Goal: Task Accomplishment & Management: Complete application form

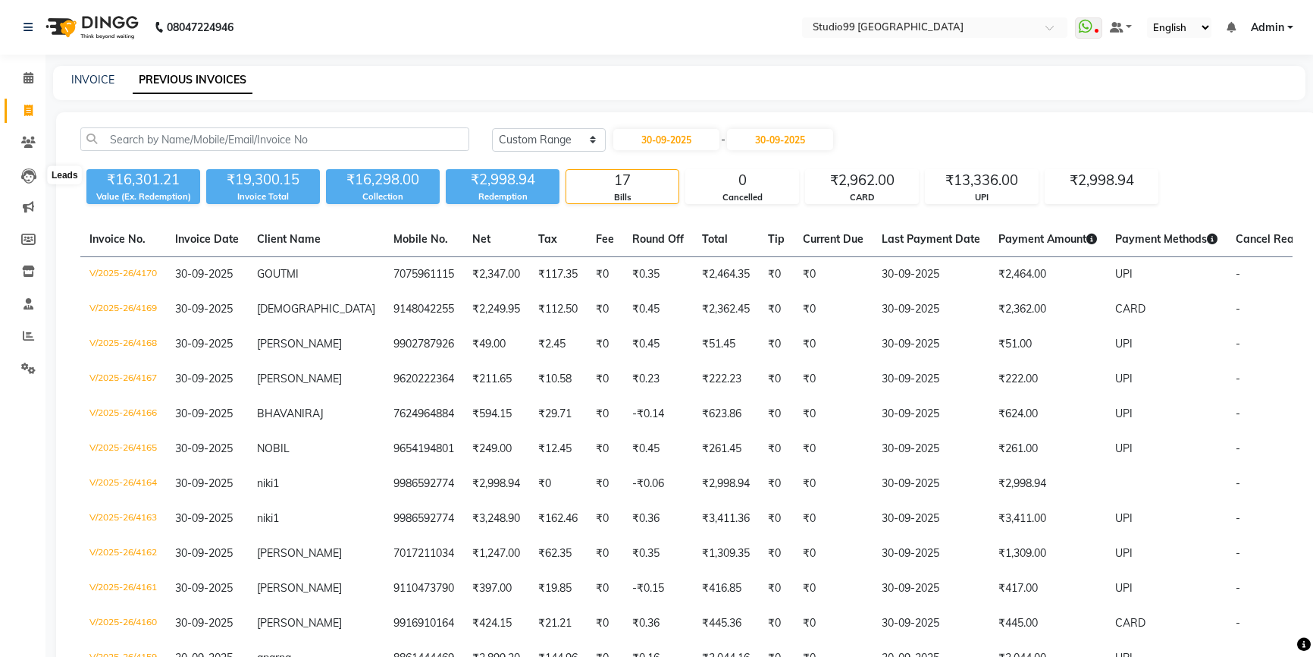
select select "range"
click at [30, 110] on icon at bounding box center [28, 110] width 8 height 11
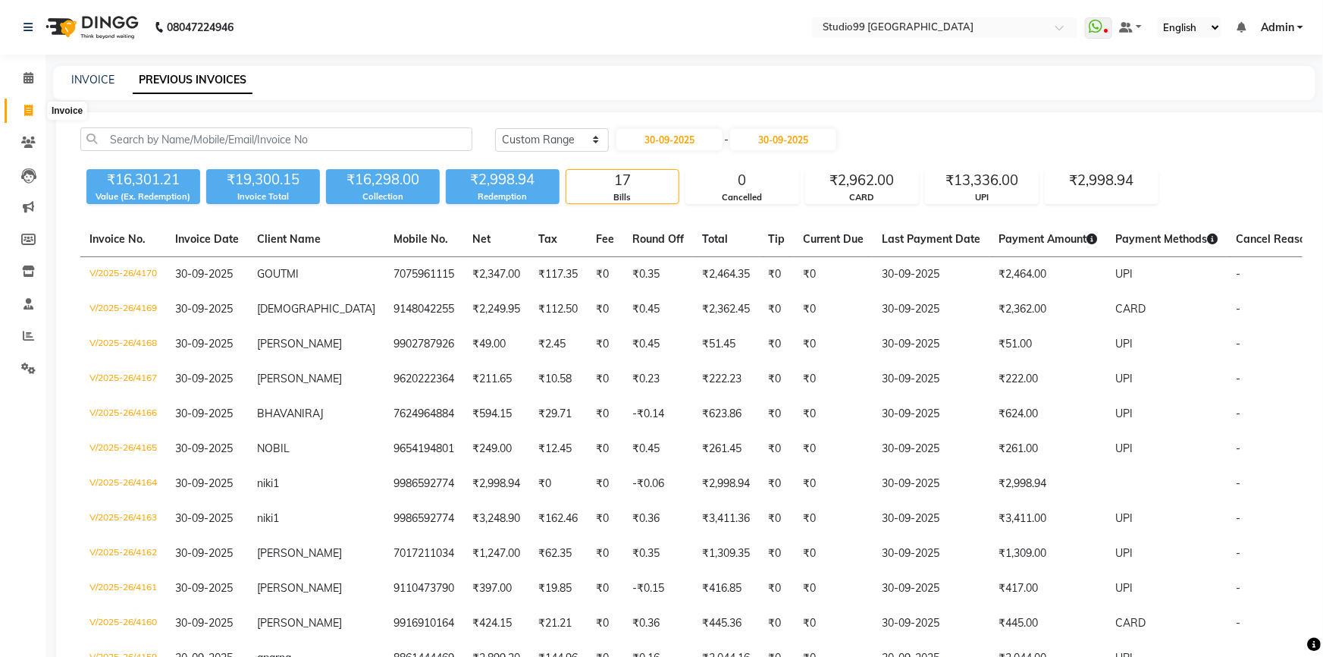
select select "6042"
select select "service"
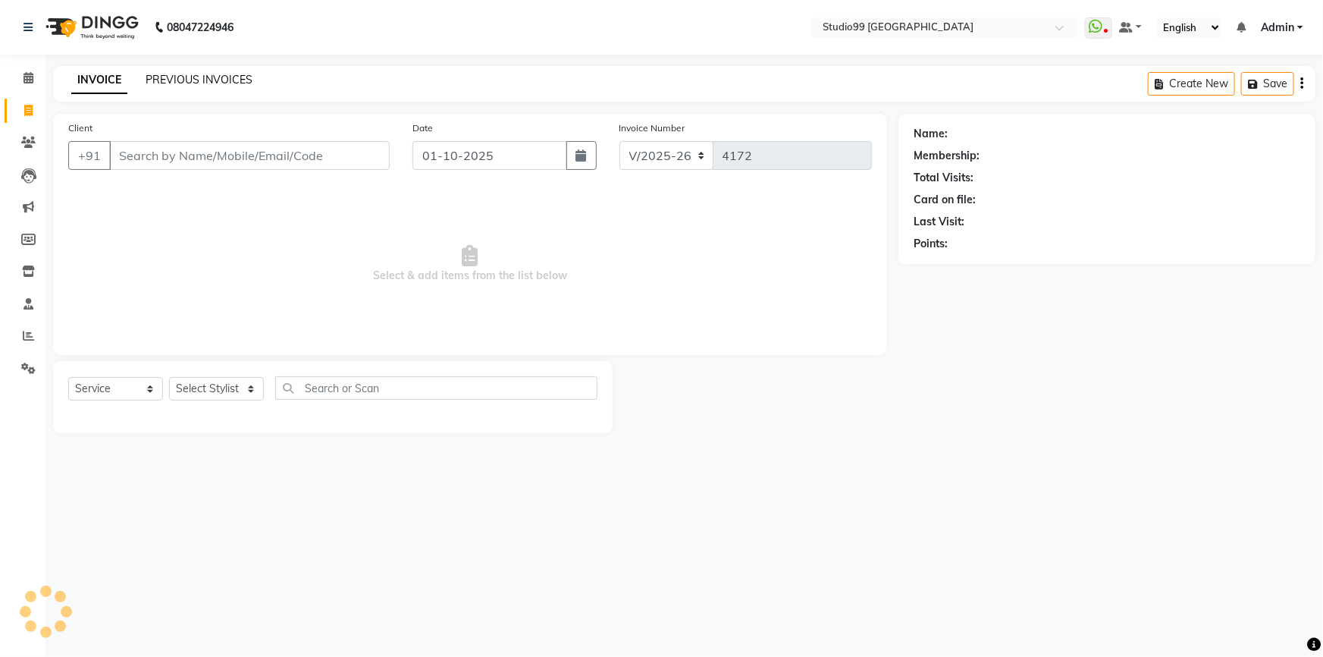
click at [193, 76] on link "PREVIOUS INVOICES" at bounding box center [199, 80] width 107 height 14
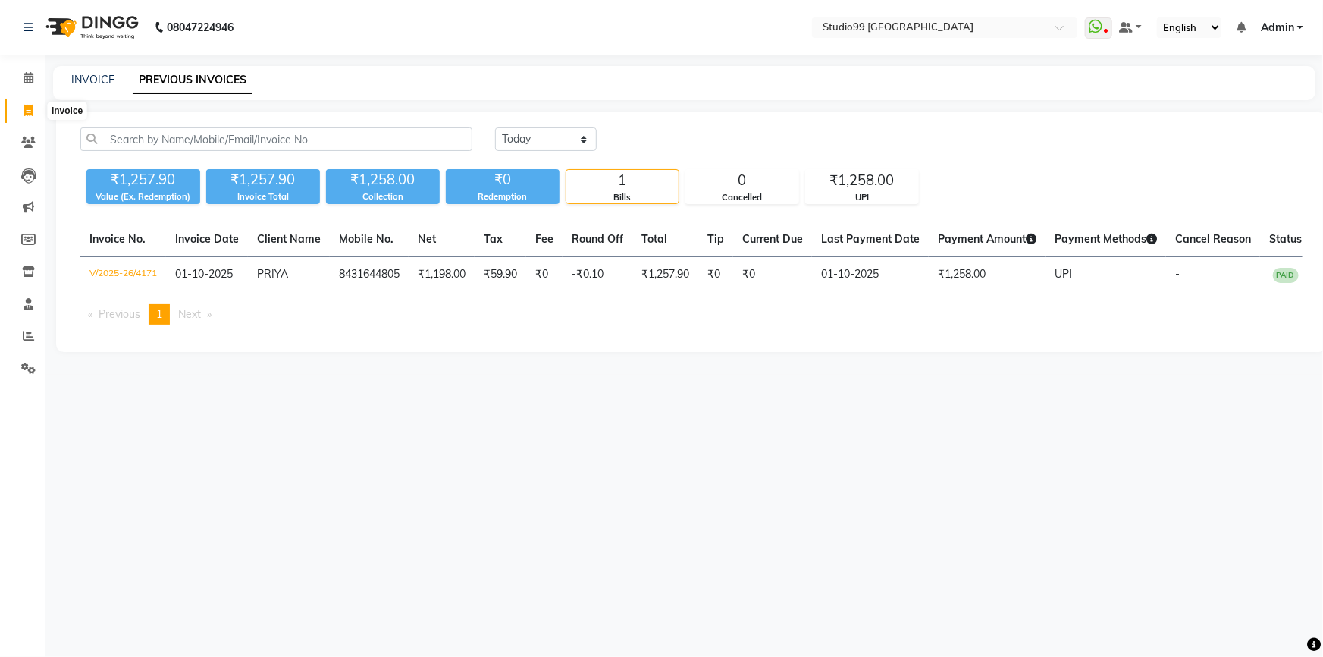
click at [31, 112] on icon at bounding box center [28, 110] width 8 height 11
select select "service"
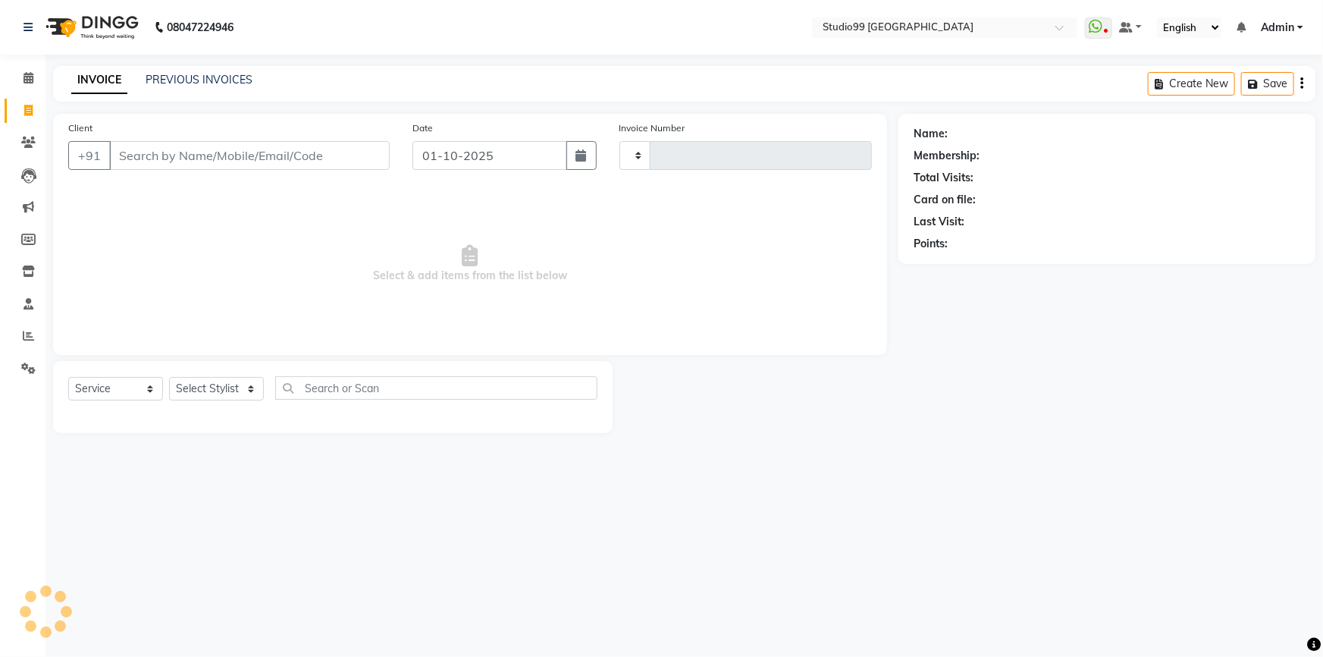
type input "4172"
select select "6042"
click at [220, 394] on select "Select Stylist Admin AKSHAY [PERSON_NAME] Gulshan MAHI [PERSON_NAME] PRIYA [PER…" at bounding box center [216, 389] width 95 height 24
select select "43530"
click at [169, 377] on select "Select Stylist Admin AKSHAY [PERSON_NAME] Gulshan MAHI [PERSON_NAME] PRIYA [PER…" at bounding box center [216, 389] width 95 height 24
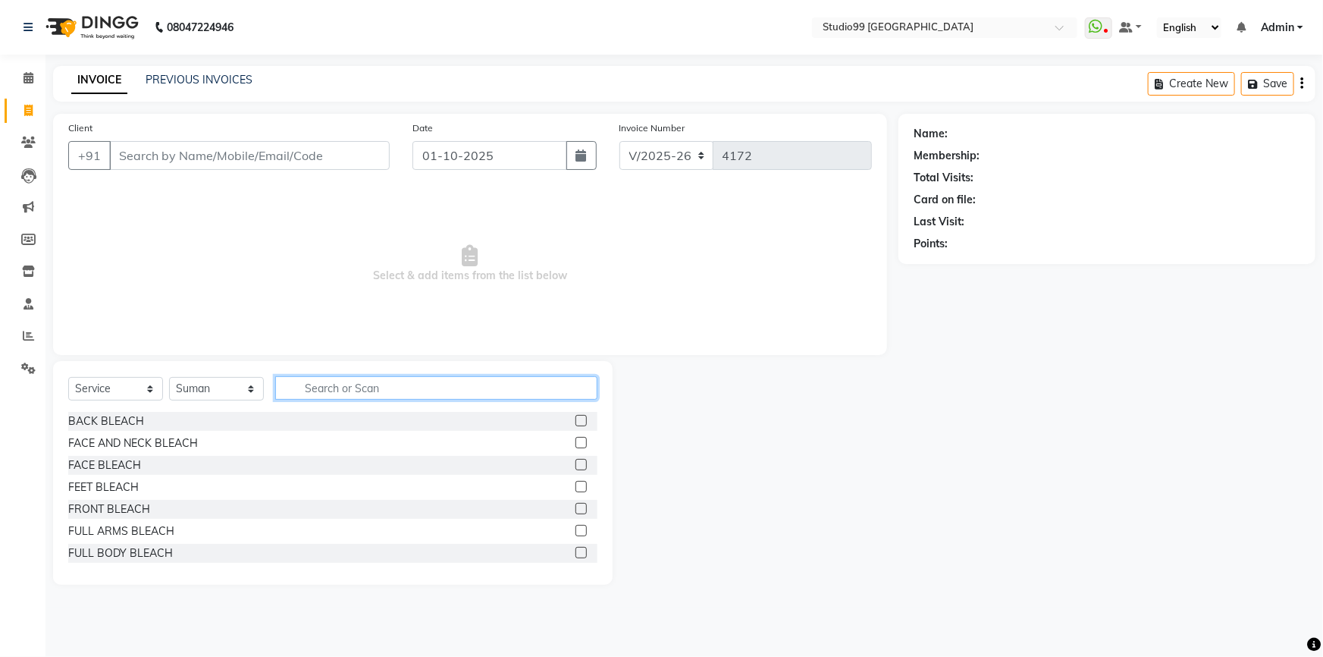
click at [339, 393] on input "text" at bounding box center [436, 388] width 322 height 24
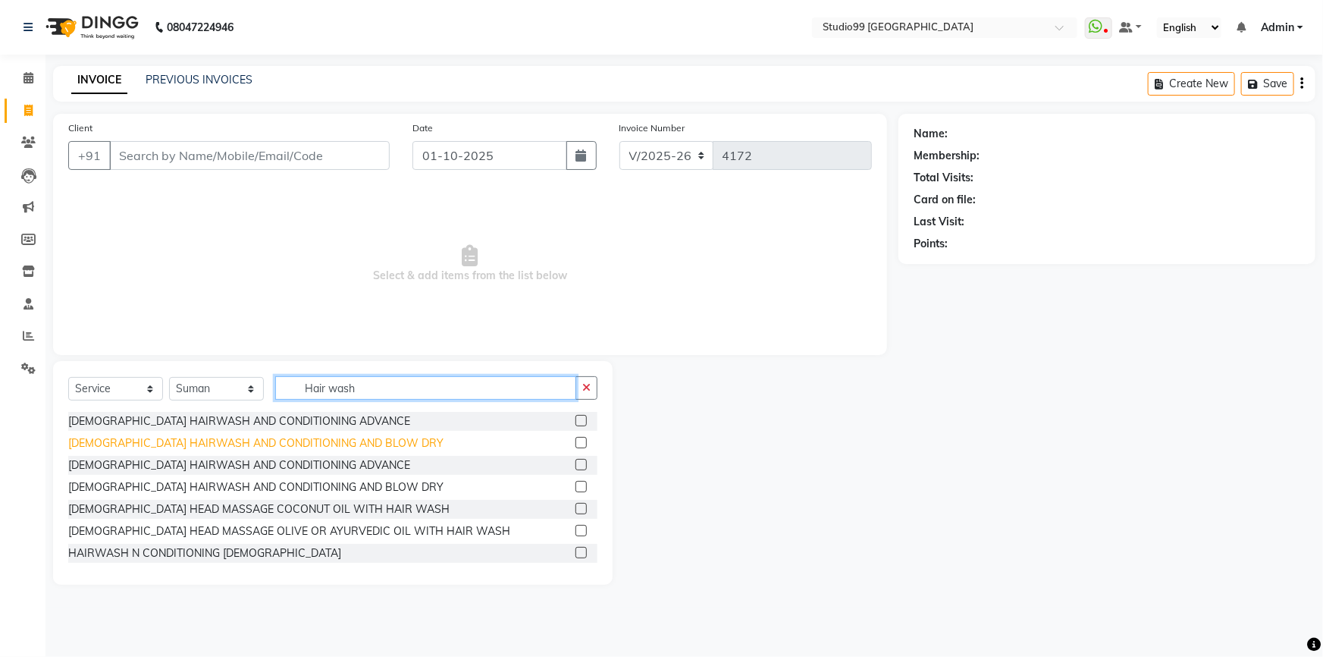
type input "Hair wash"
click at [202, 447] on div "[DEMOGRAPHIC_DATA] HAIRWASH AND CONDITIONING AND BLOW DRY" at bounding box center [255, 443] width 375 height 16
checkbox input "false"
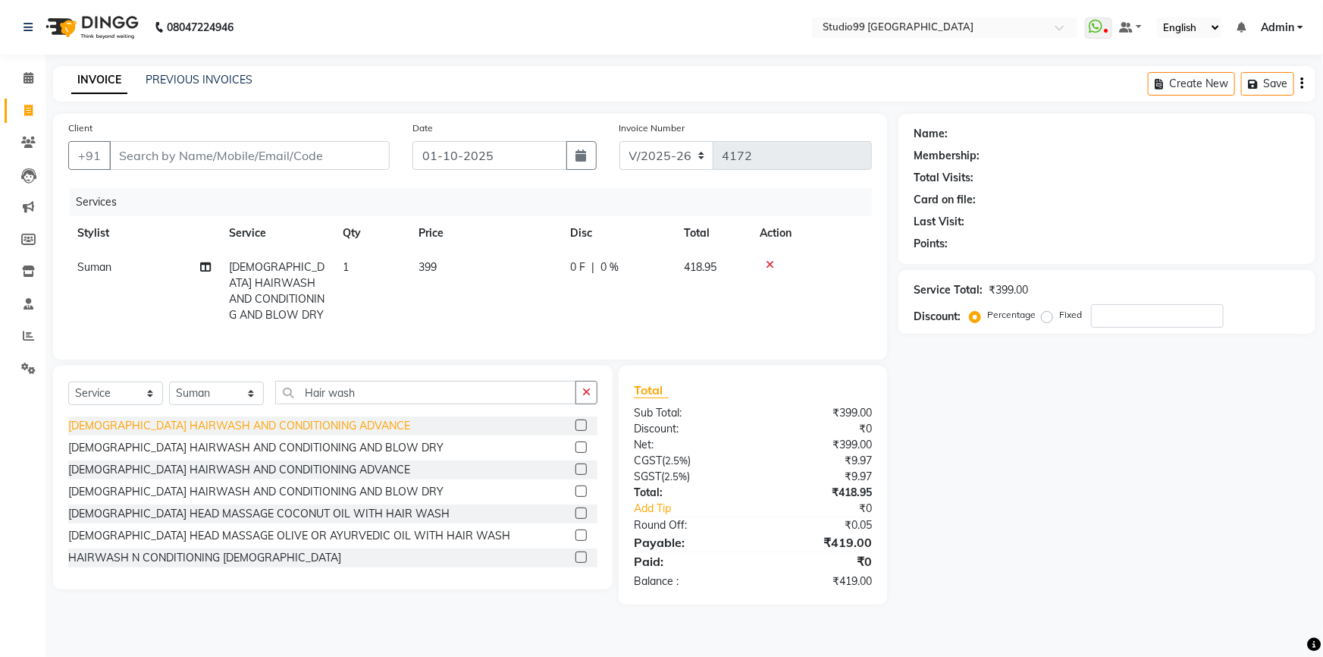
click at [304, 433] on div "[DEMOGRAPHIC_DATA] HAIRWASH AND CONDITIONING ADVANCE" at bounding box center [239, 426] width 342 height 16
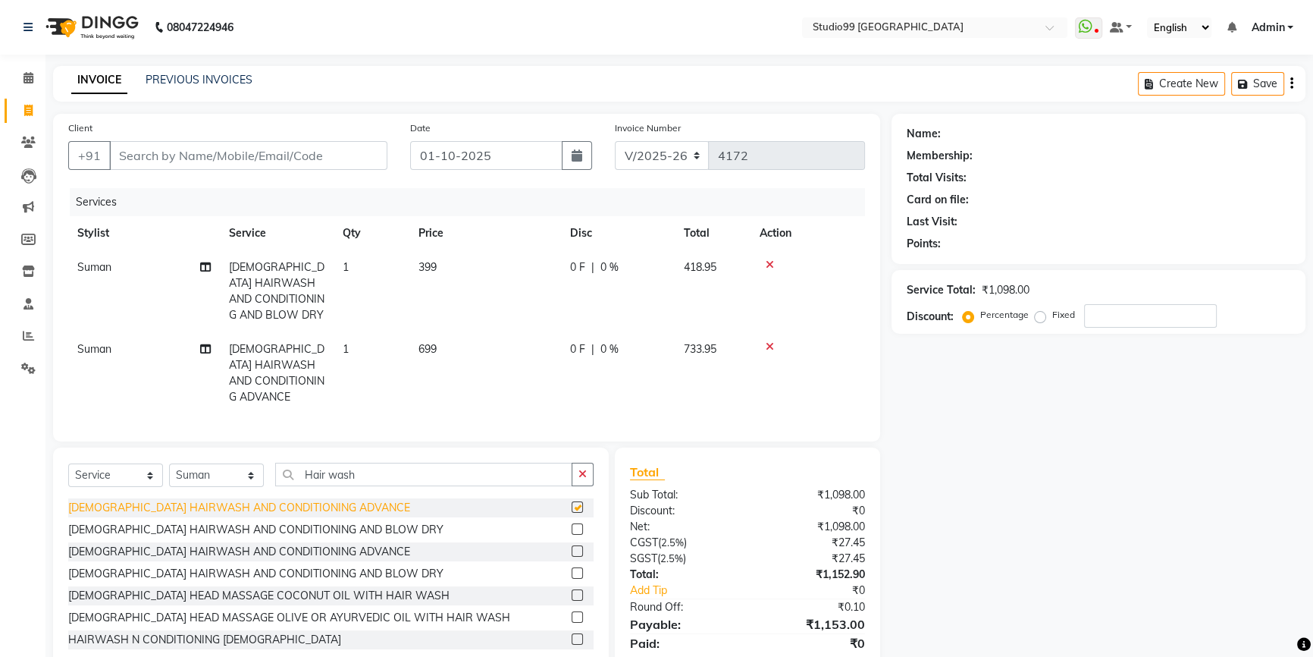
checkbox input "false"
click at [767, 265] on icon at bounding box center [770, 264] width 8 height 11
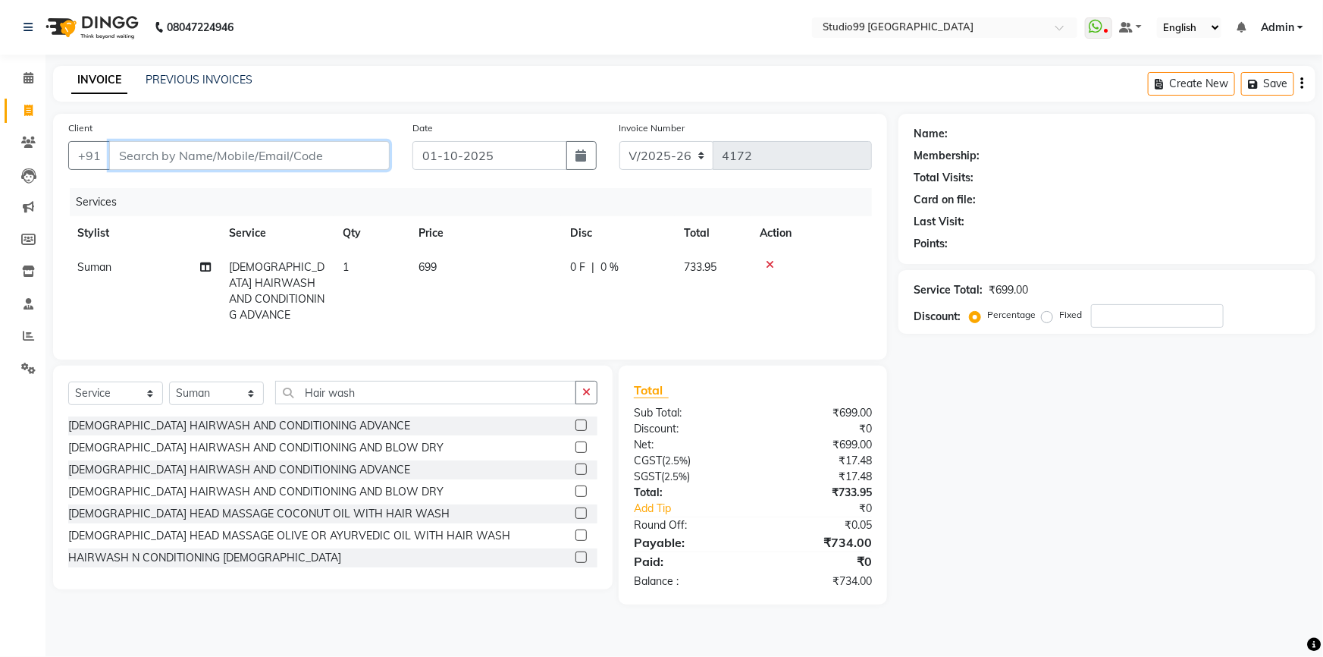
click at [182, 153] on input "Client" at bounding box center [249, 155] width 281 height 29
type input "8"
type input "0"
type input "8111951566"
click at [346, 158] on span "Add Client" at bounding box center [351, 155] width 60 height 15
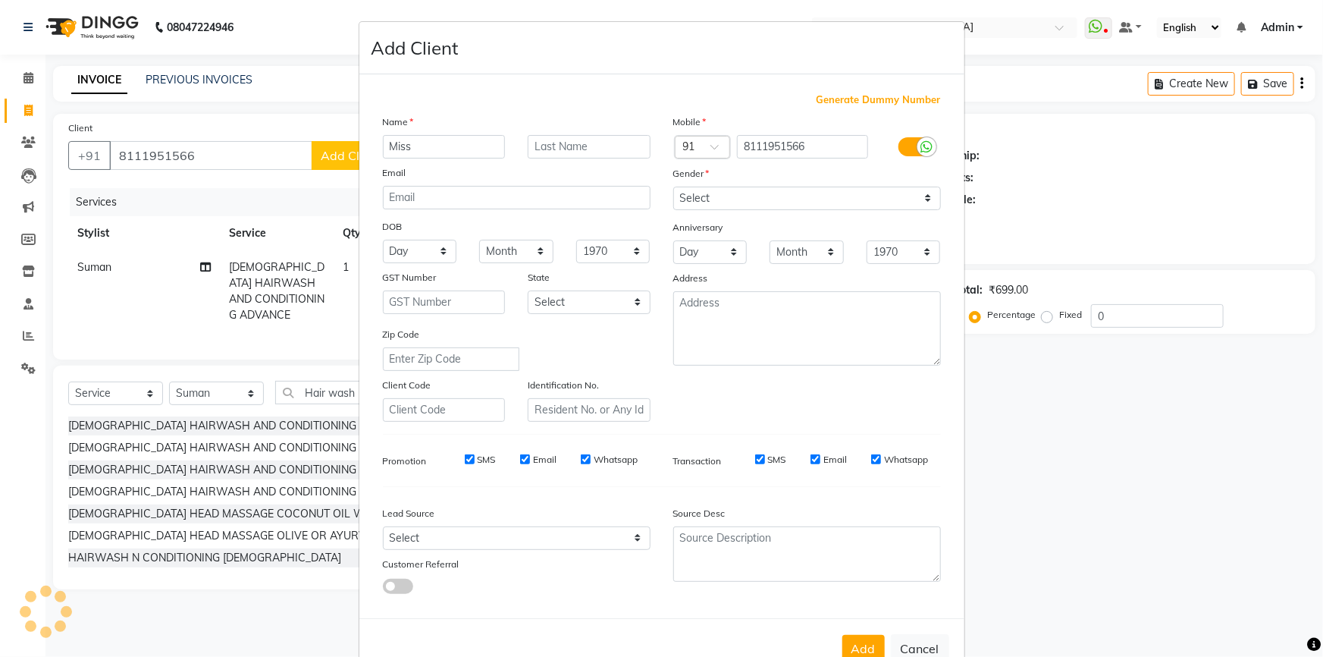
type input "Miss"
type input "Anjali"
click at [745, 199] on select "Select [DEMOGRAPHIC_DATA] [DEMOGRAPHIC_DATA] Other Prefer Not To Say" at bounding box center [807, 199] width 268 height 24
select select "[DEMOGRAPHIC_DATA]"
click at [673, 187] on select "Select [DEMOGRAPHIC_DATA] [DEMOGRAPHIC_DATA] Other Prefer Not To Say" at bounding box center [807, 199] width 268 height 24
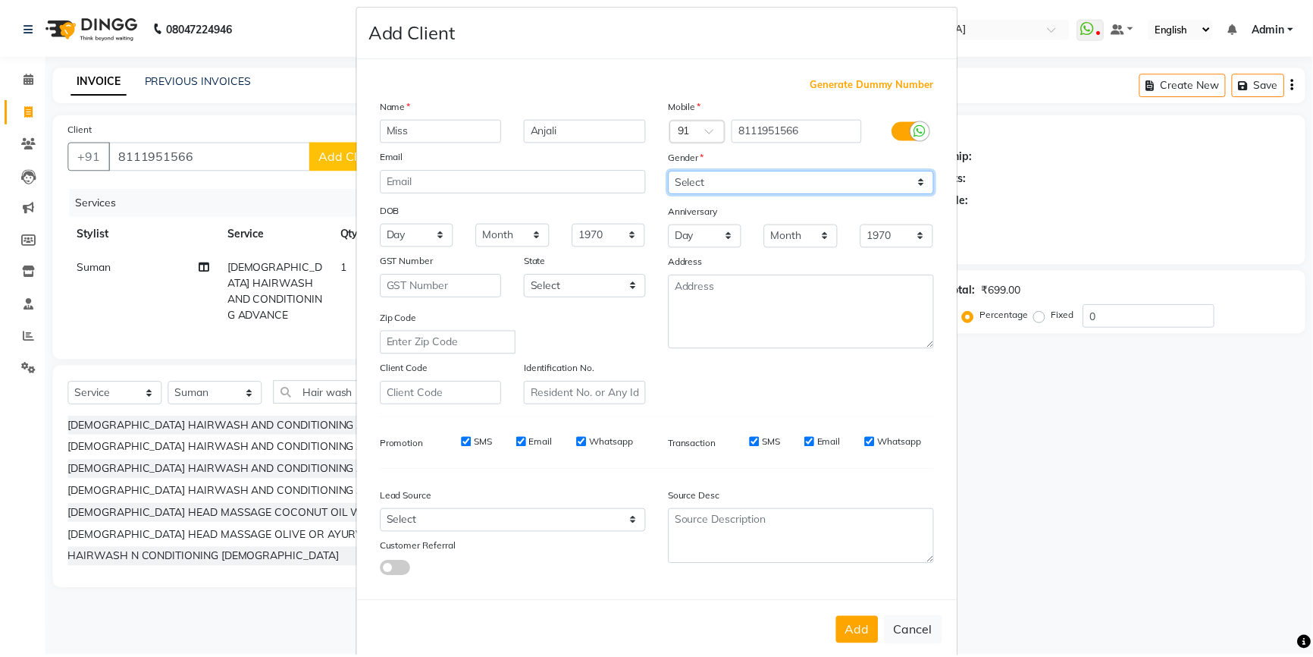
scroll to position [47, 0]
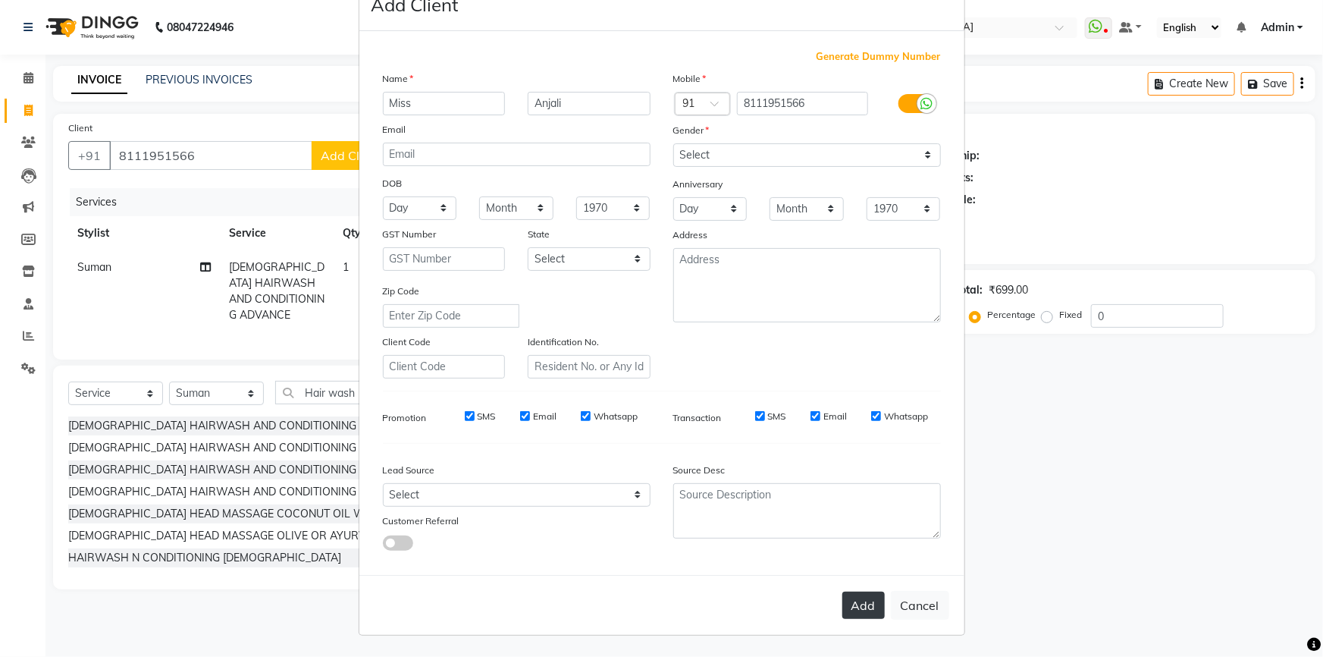
click at [851, 599] on button "Add" at bounding box center [863, 604] width 42 height 27
select select
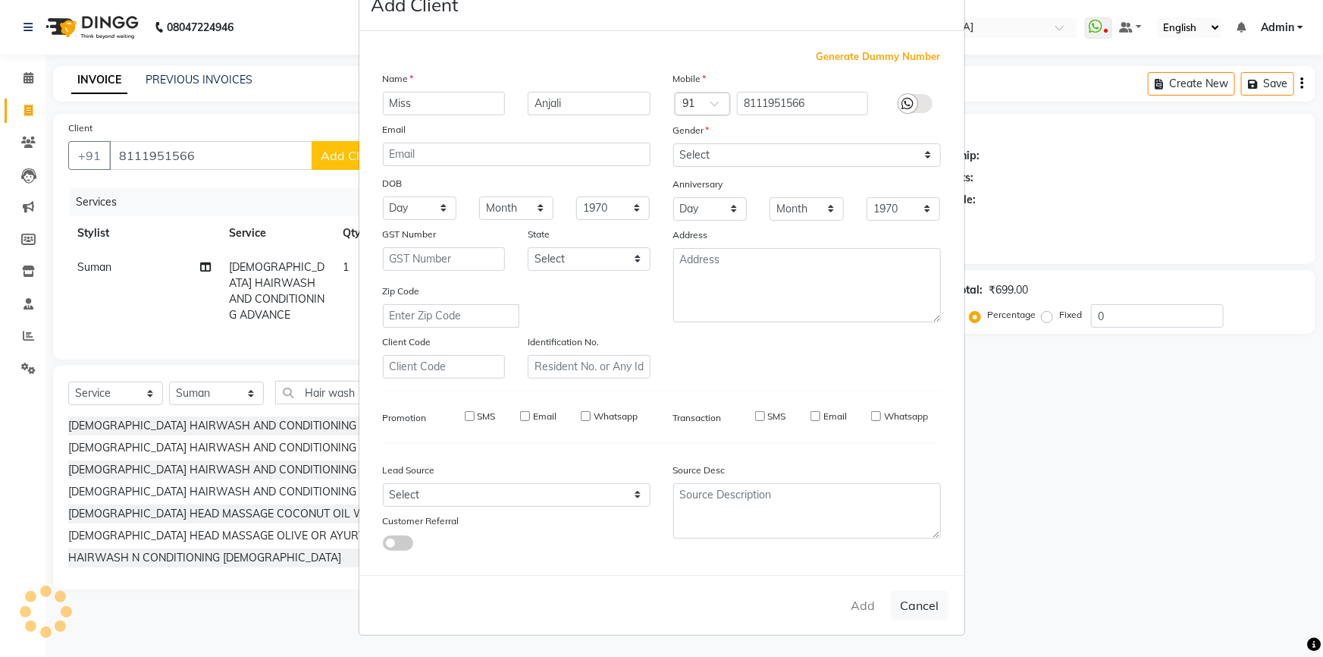
select select
checkbox input "false"
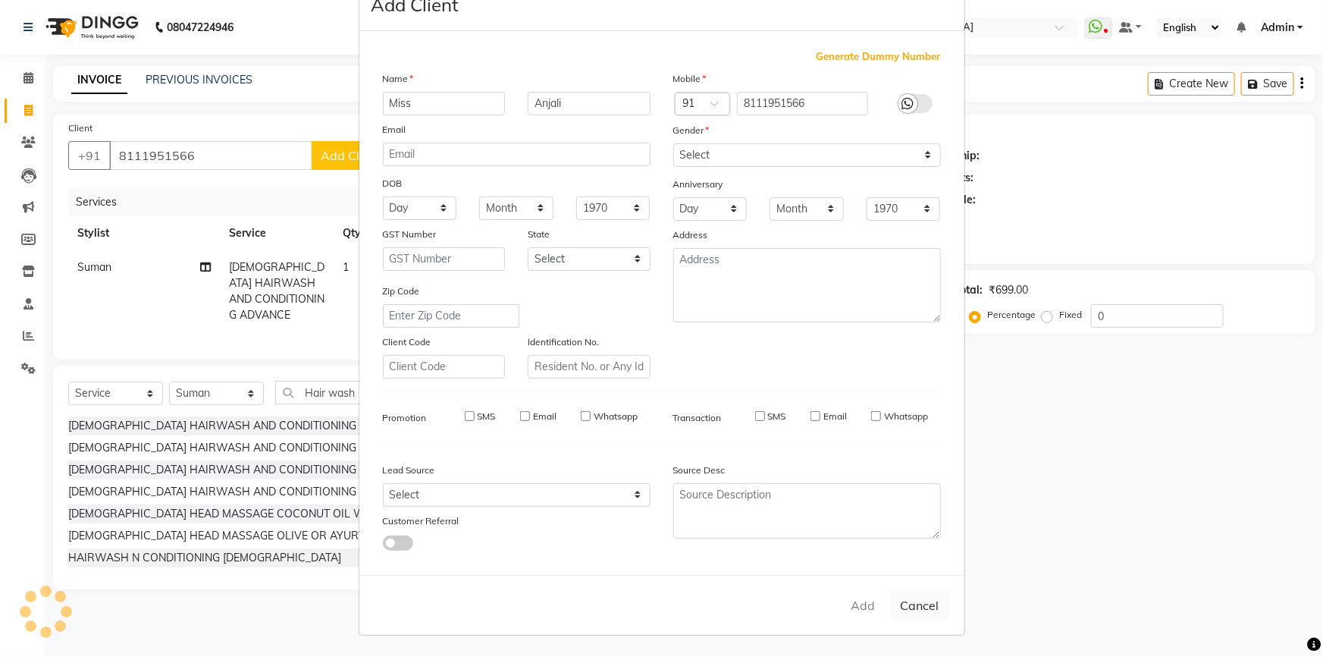
checkbox input "false"
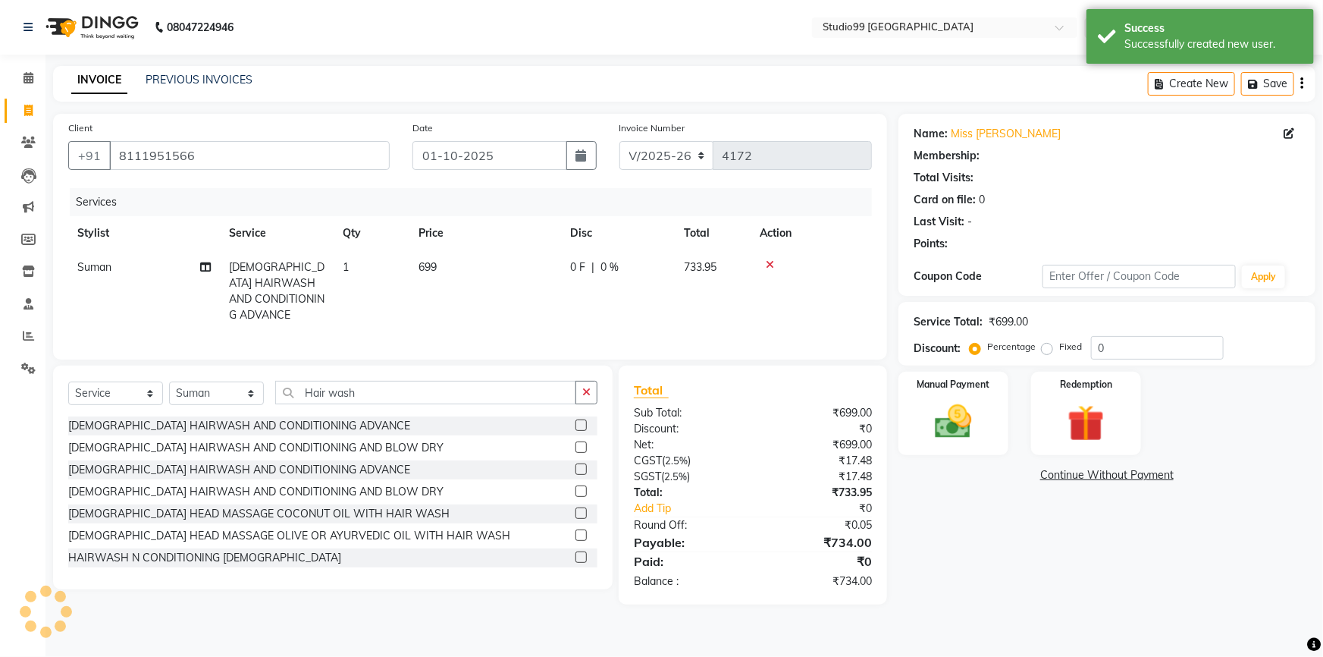
select select "1: Object"
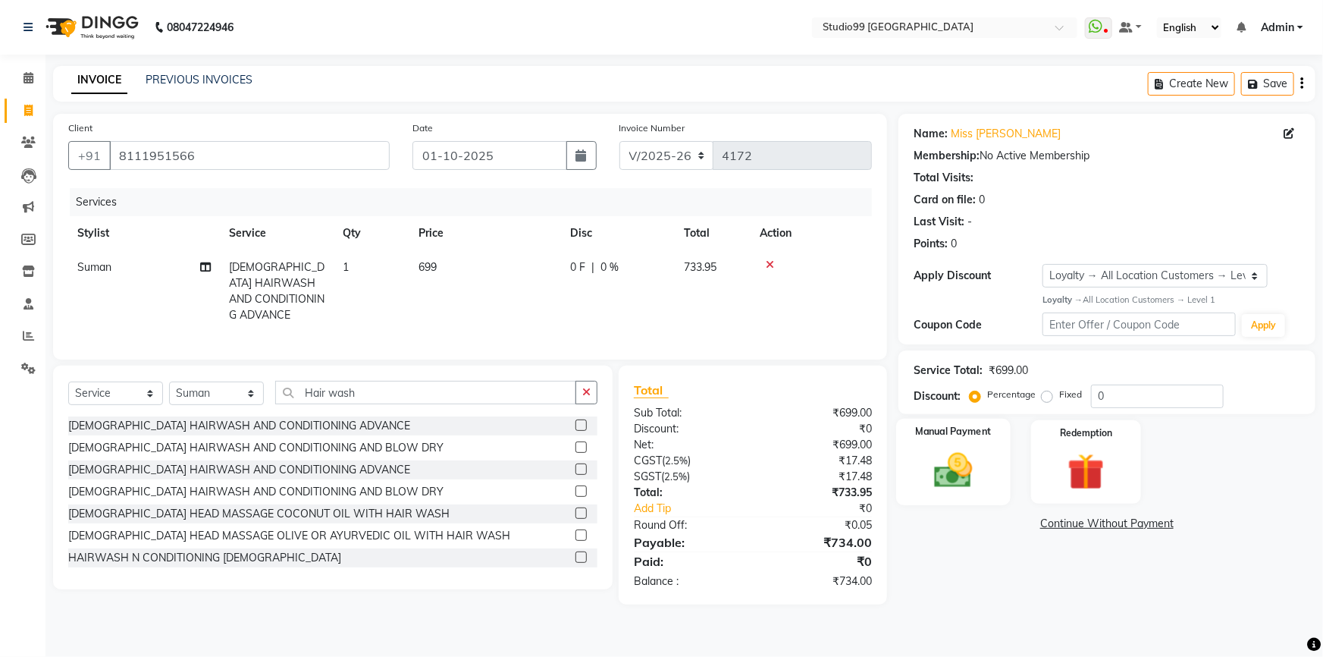
click at [967, 469] on img at bounding box center [954, 470] width 62 height 44
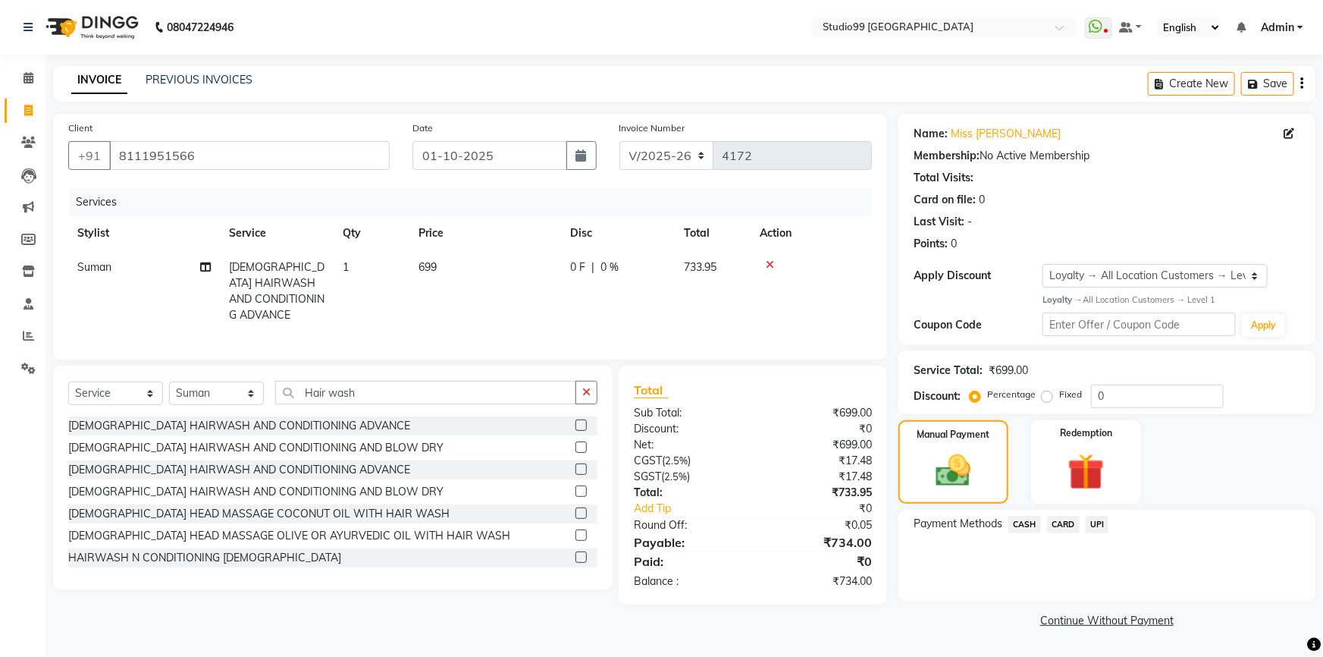
click at [1102, 519] on span "UPI" at bounding box center [1098, 524] width 24 height 17
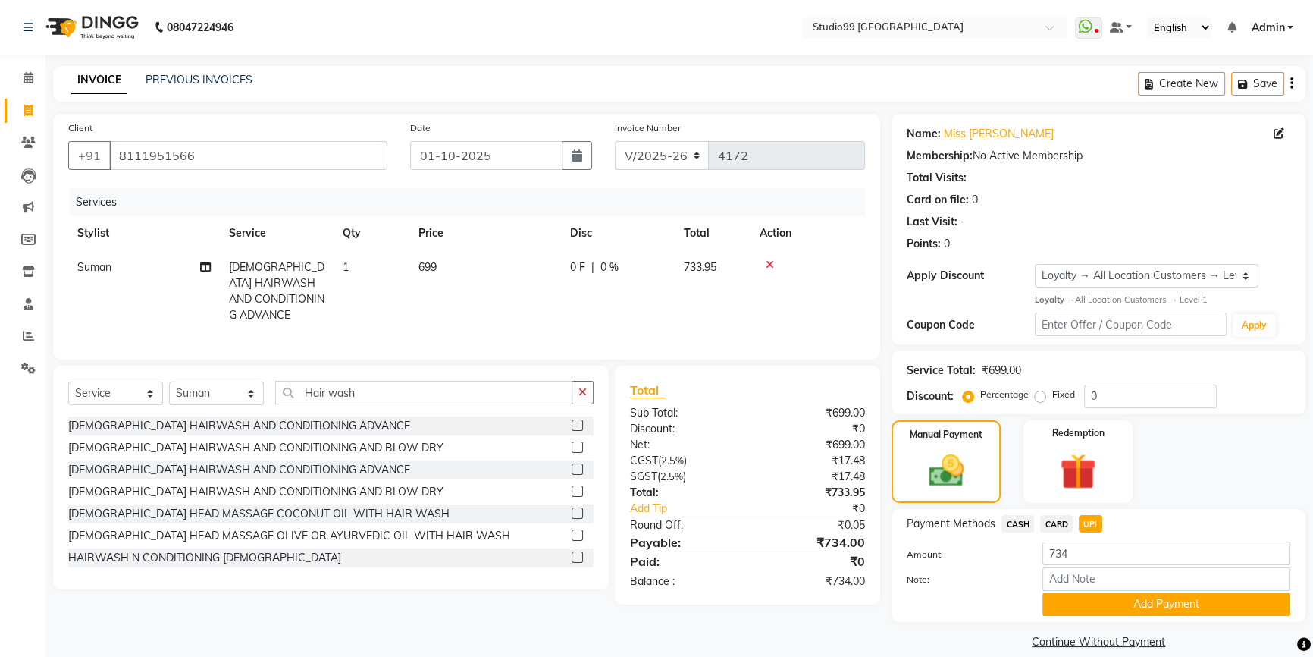
click at [1121, 600] on button "Add Payment" at bounding box center [1167, 604] width 248 height 24
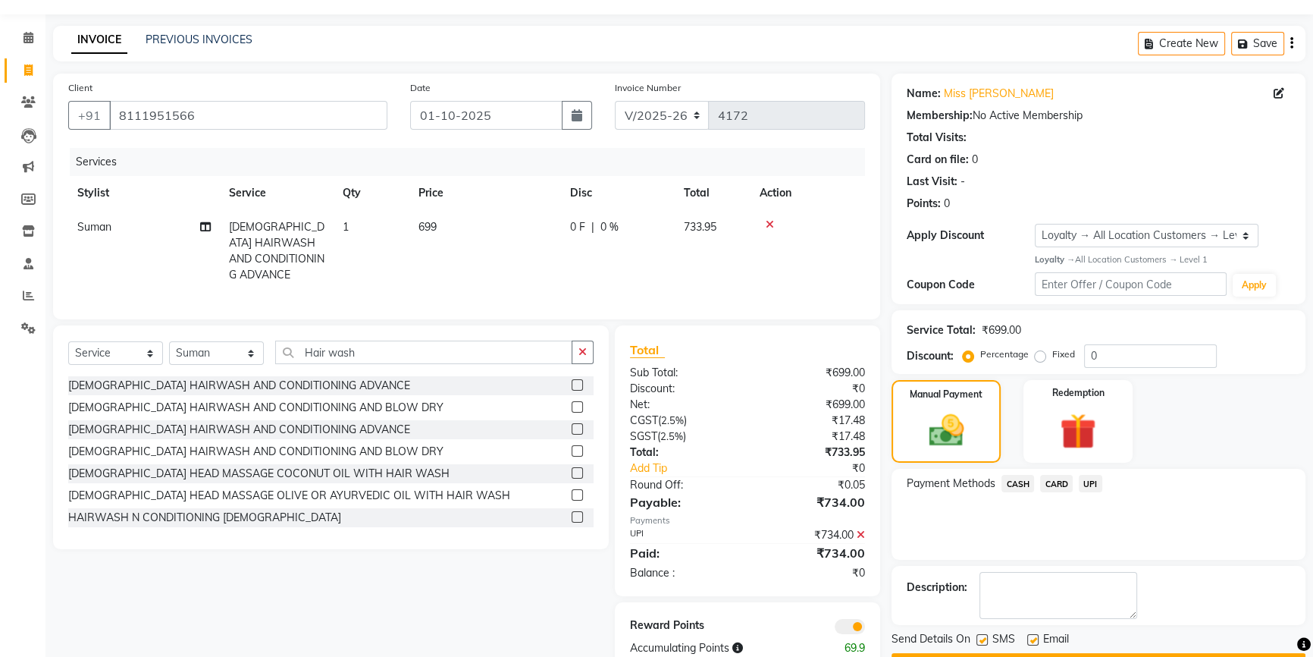
scroll to position [82, 0]
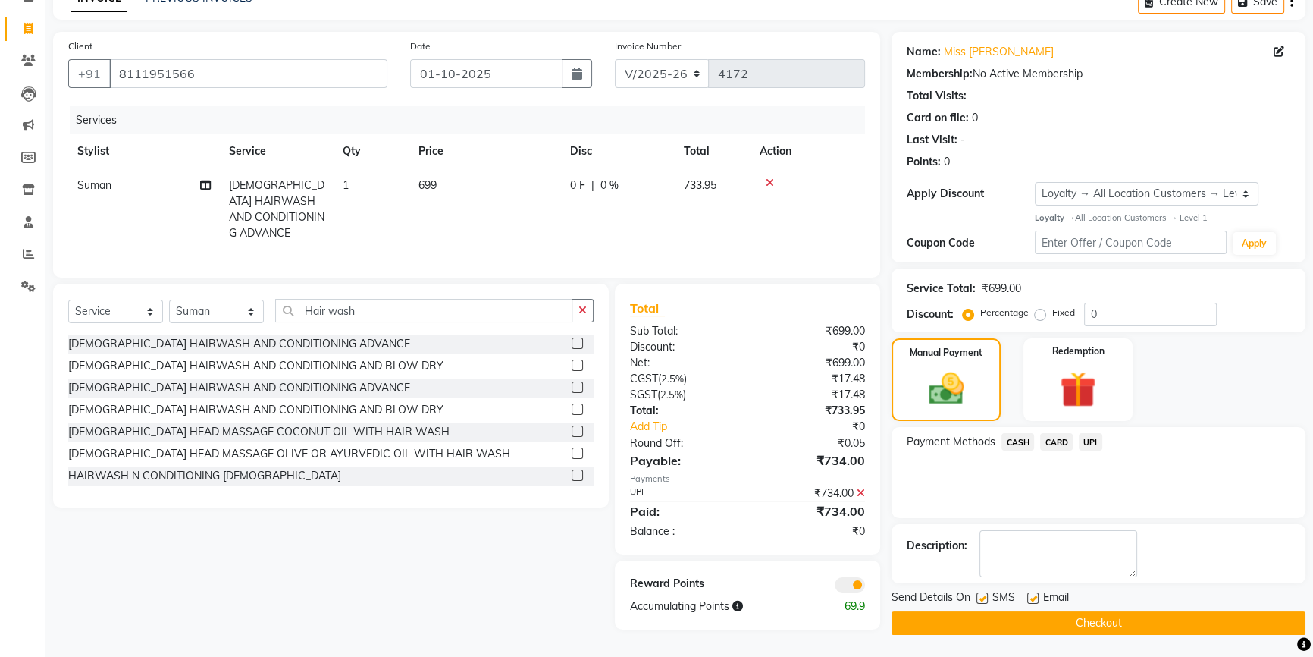
click at [1112, 619] on button "Checkout" at bounding box center [1099, 623] width 414 height 24
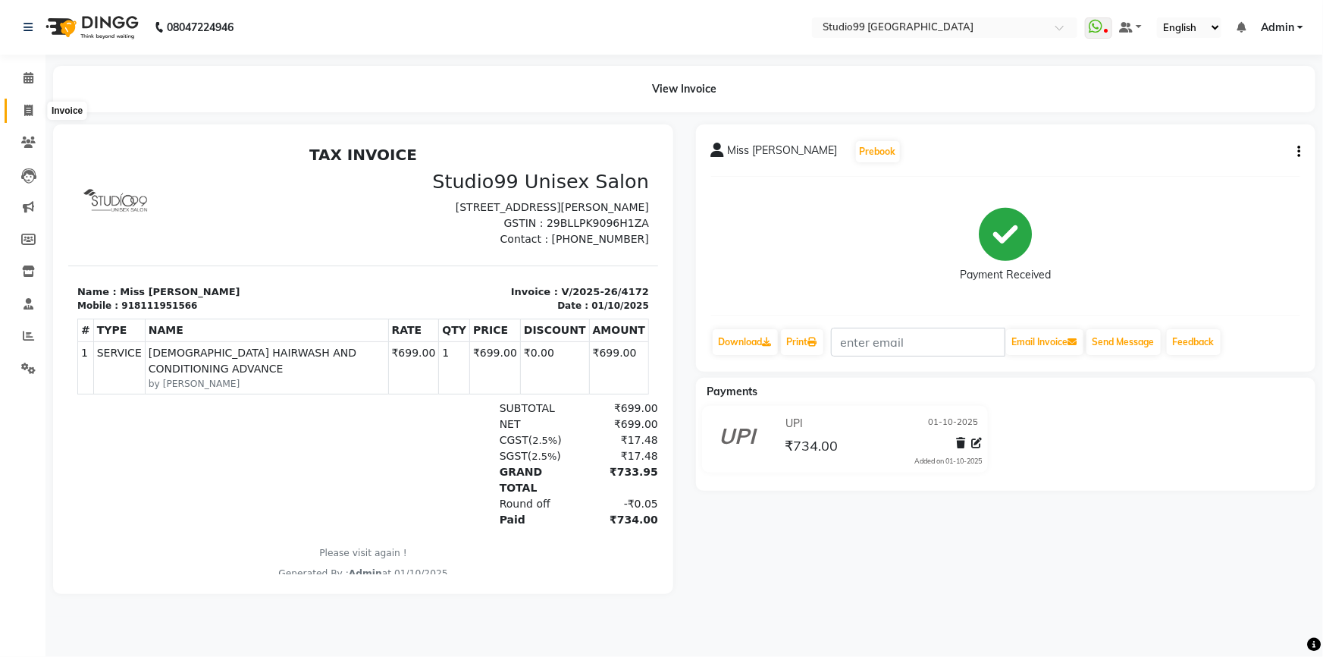
click at [30, 105] on icon at bounding box center [28, 110] width 8 height 11
select select "service"
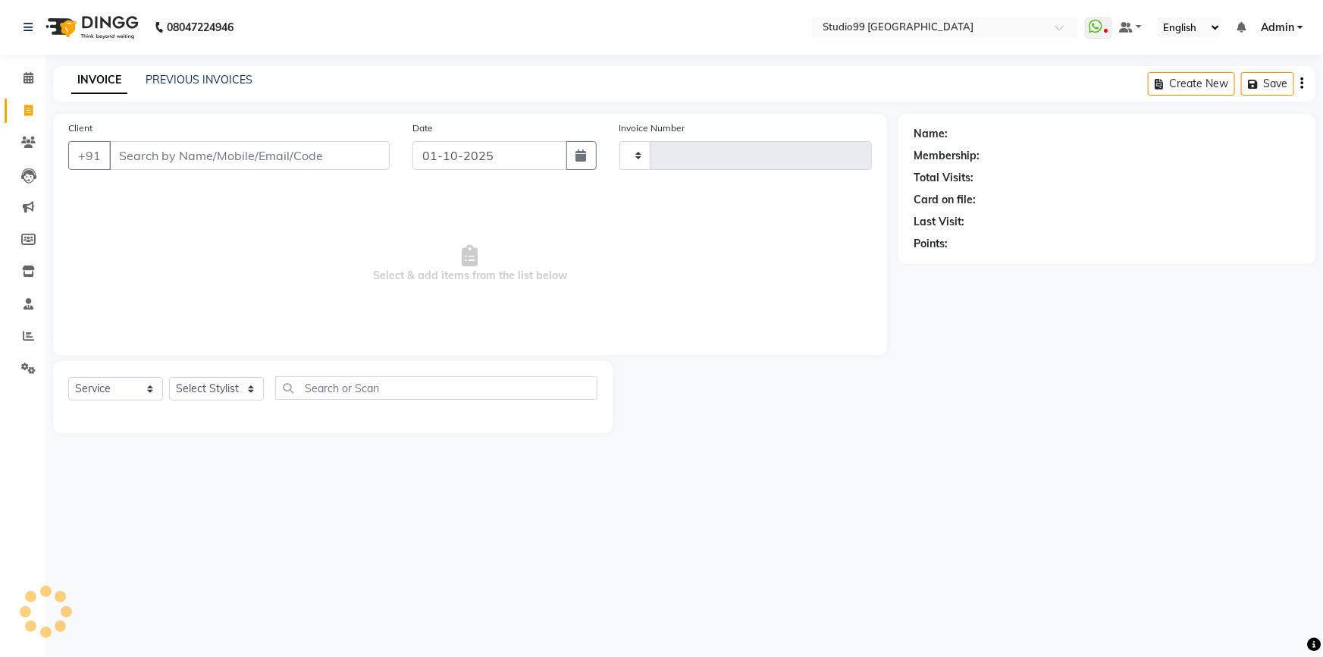
type input "4173"
select select "6042"
click at [233, 394] on select "Select Stylist Admin AKSHAY [PERSON_NAME] Gulshan MAHI [PERSON_NAME] PRIYA [PER…" at bounding box center [216, 389] width 95 height 24
select select "91642"
click at [169, 377] on select "Select Stylist Admin AKSHAY [PERSON_NAME] Gulshan MAHI [PERSON_NAME] PRIYA [PER…" at bounding box center [216, 389] width 95 height 24
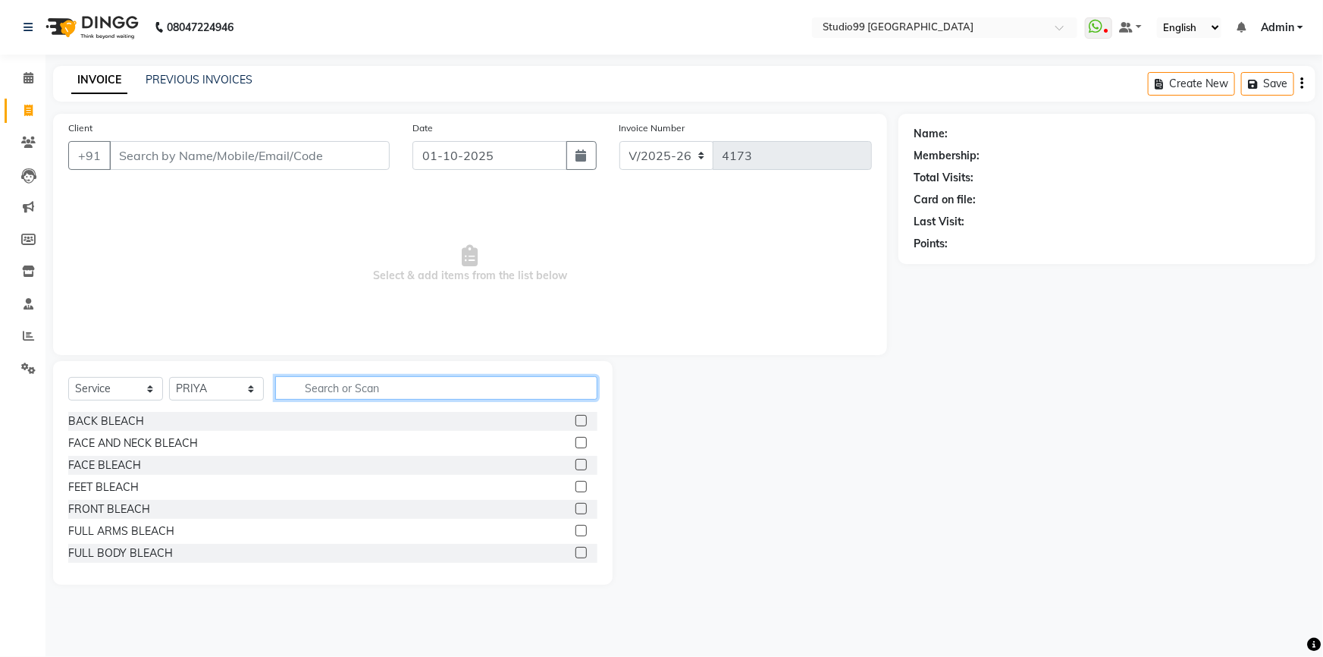
click at [333, 390] on input "text" at bounding box center [436, 388] width 322 height 24
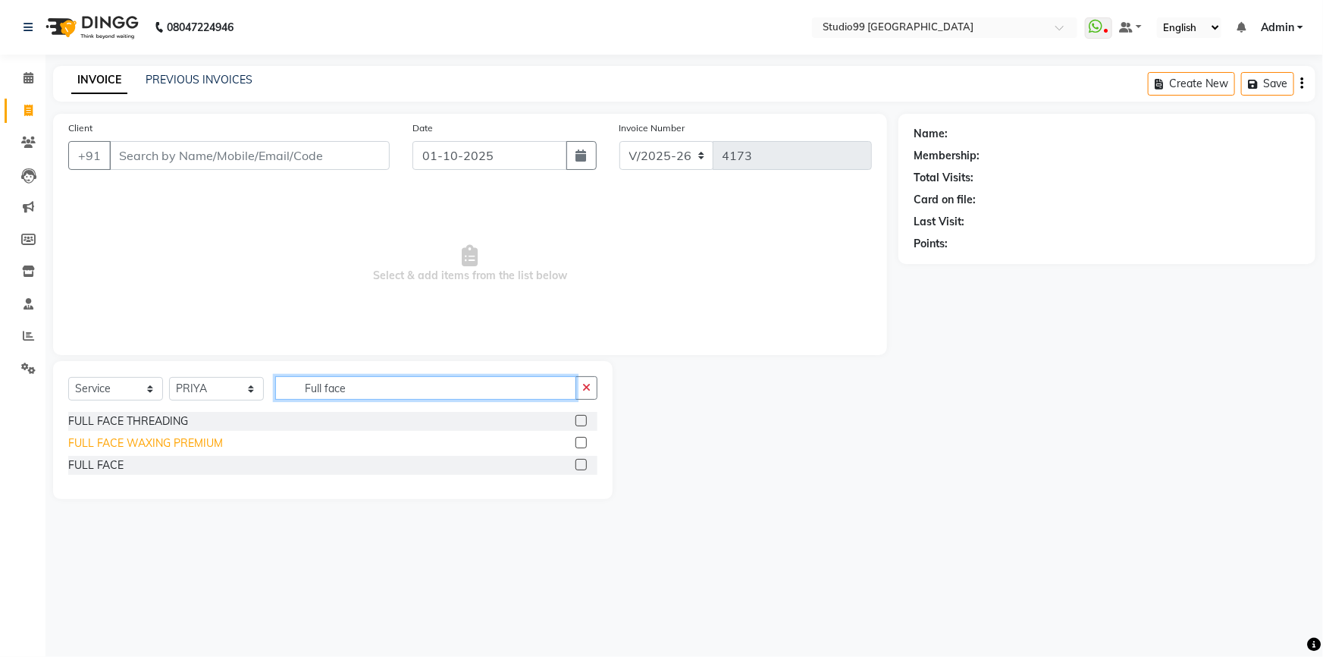
type input "Full face"
click at [158, 440] on div "FULL FACE WAXING PREMIUM" at bounding box center [145, 443] width 155 height 16
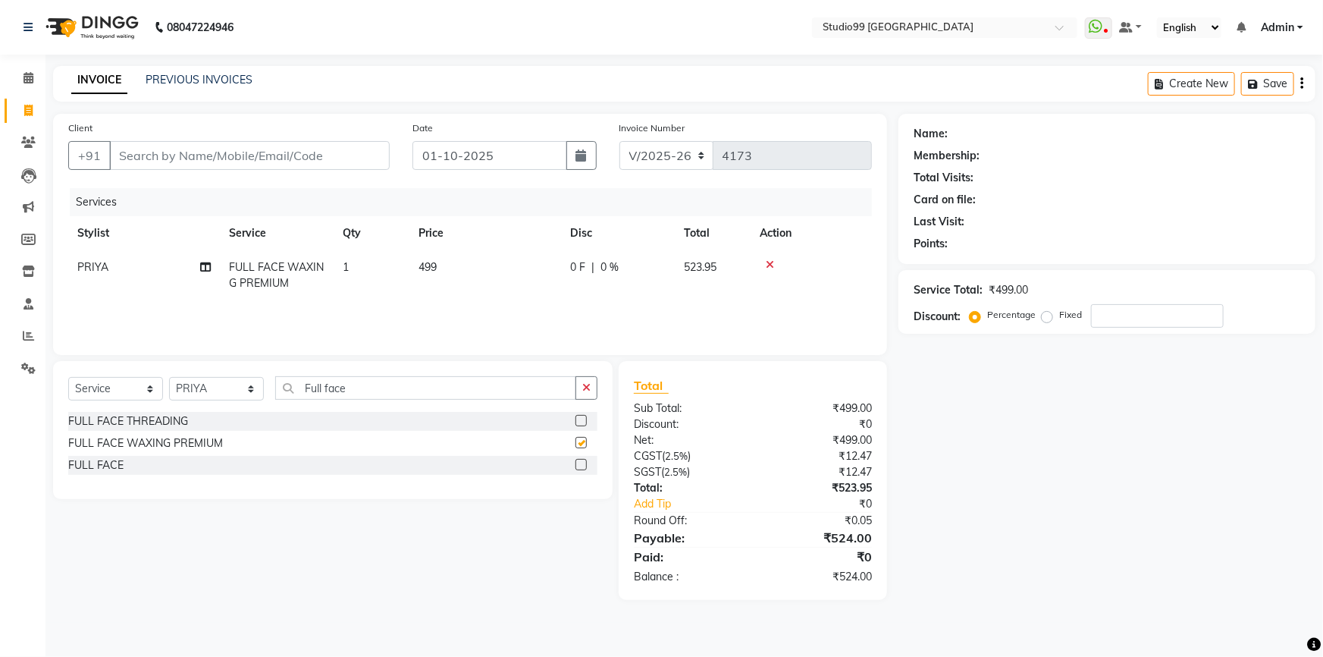
checkbox input "false"
drag, startPoint x: 371, startPoint y: 396, endPoint x: 256, endPoint y: 395, distance: 115.2
click at [256, 395] on div "Select Service Product Membership Package Voucher Prepaid Gift Card Select Styl…" at bounding box center [332, 394] width 529 height 36
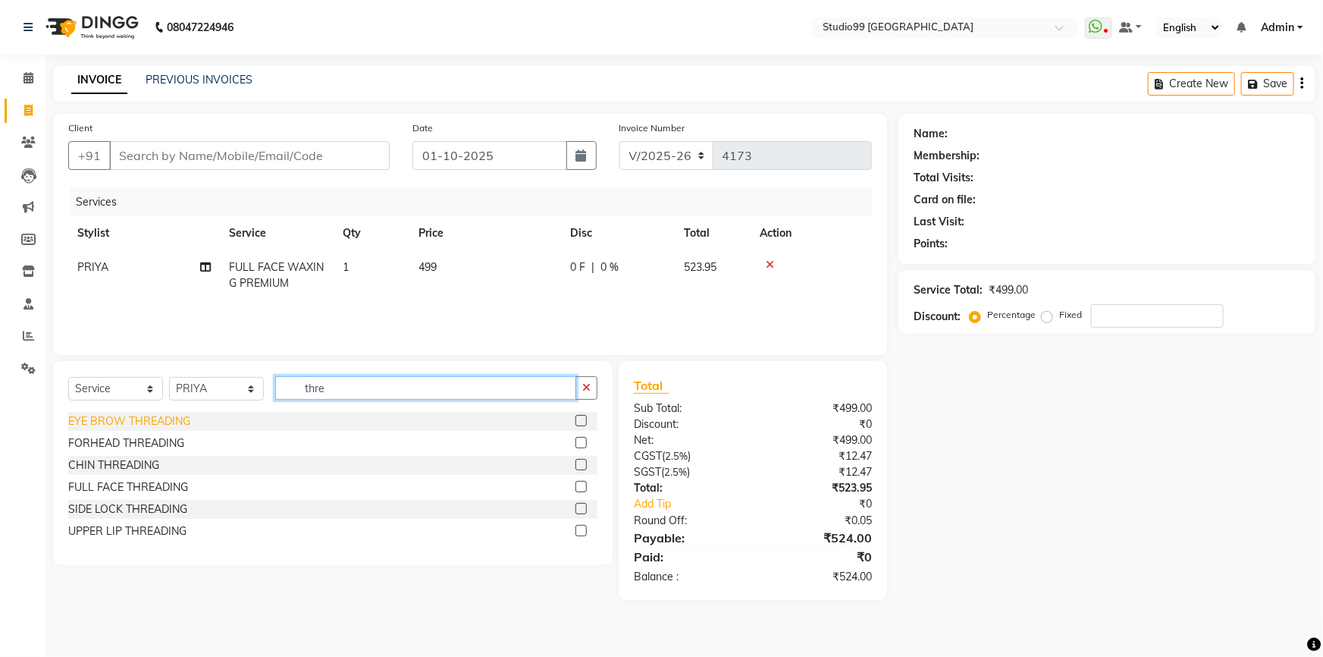
type input "thre"
click at [141, 421] on div "EYE BROW THREADING" at bounding box center [129, 421] width 122 height 16
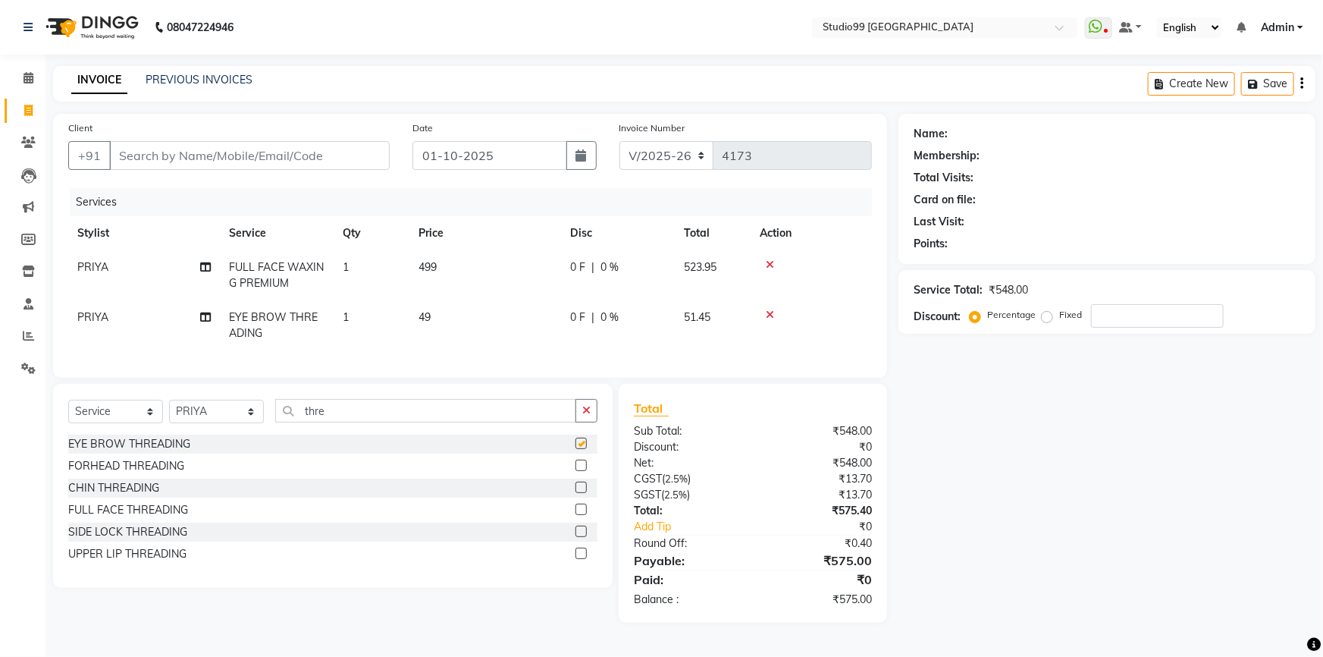
checkbox input "false"
drag, startPoint x: 367, startPoint y: 417, endPoint x: 242, endPoint y: 424, distance: 125.3
click at [245, 425] on div "Select Service Product Membership Package Voucher Prepaid Gift Card Select Styl…" at bounding box center [332, 417] width 529 height 36
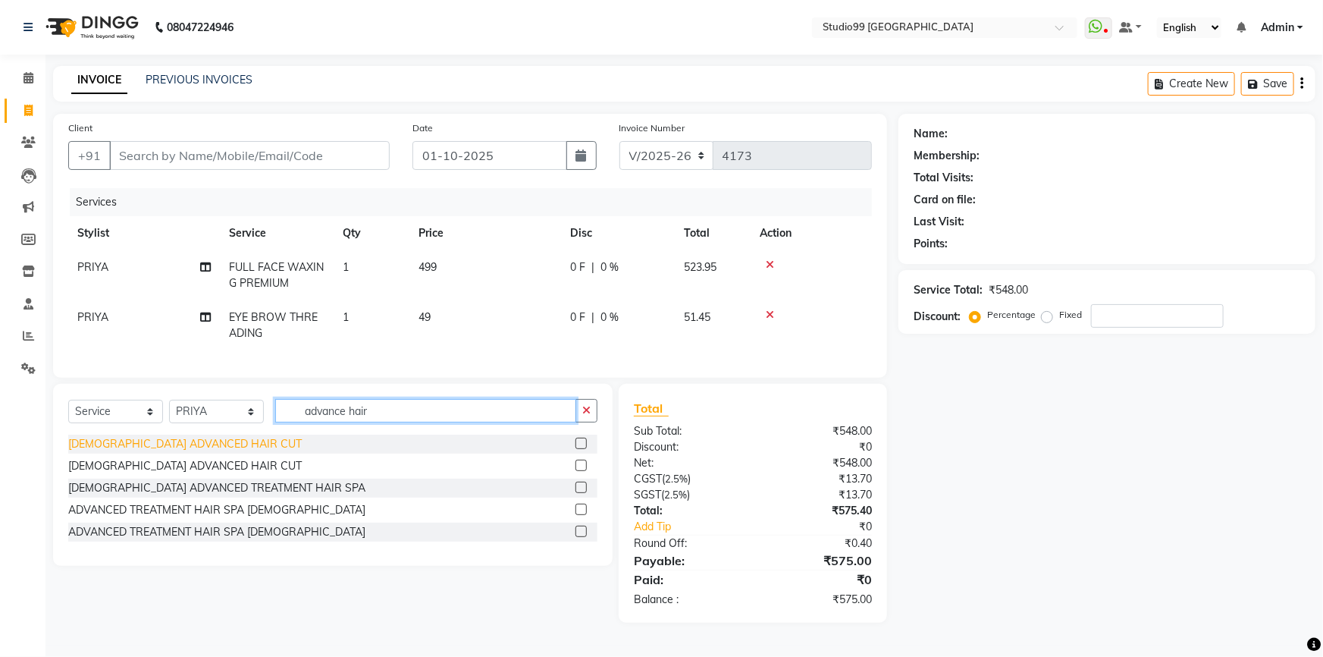
type input "advance hair"
click at [130, 452] on div "[DEMOGRAPHIC_DATA] ADVANCED HAIR CUT" at bounding box center [185, 444] width 234 height 16
checkbox input "false"
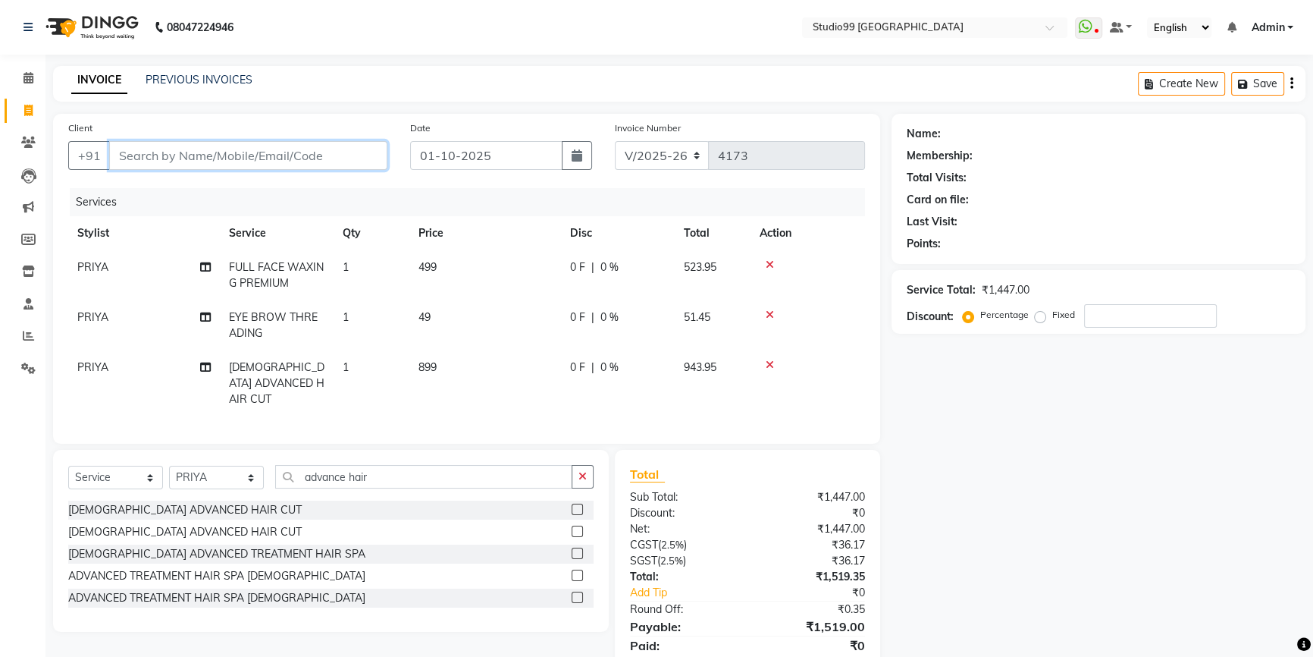
click at [181, 151] on input "Client" at bounding box center [248, 155] width 278 height 29
type input "9"
type input "0"
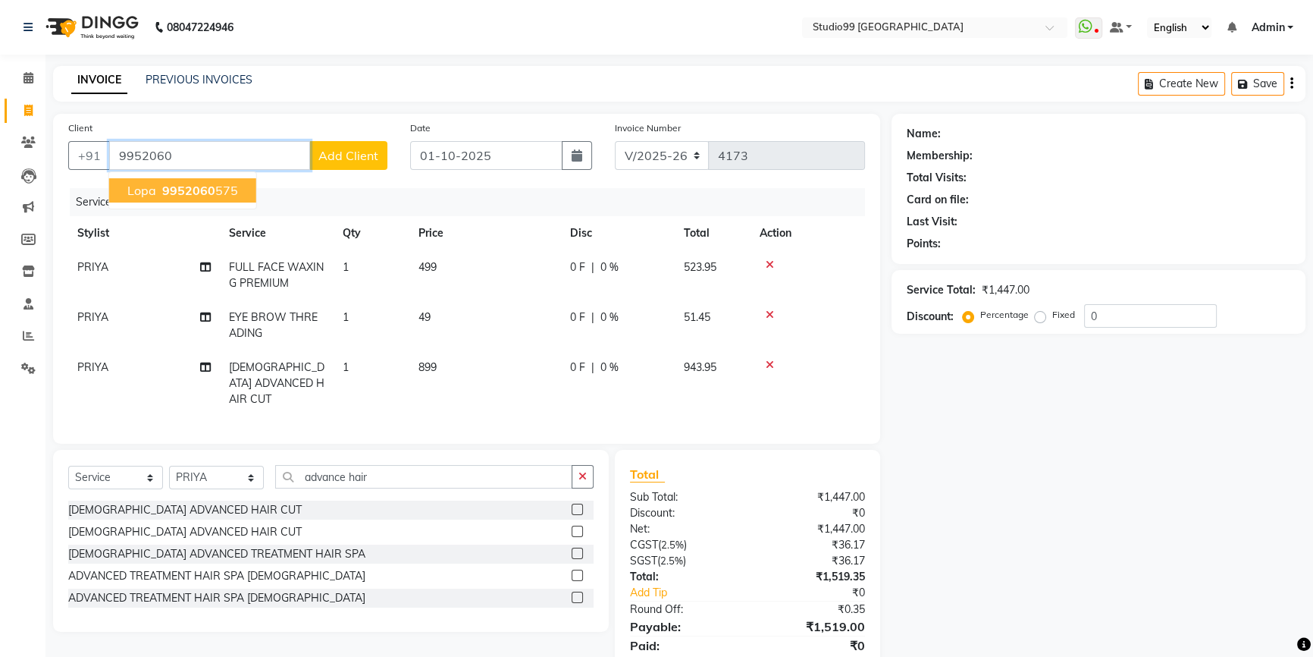
click at [215, 187] on ngb-highlight "9952060 575" at bounding box center [198, 190] width 79 height 15
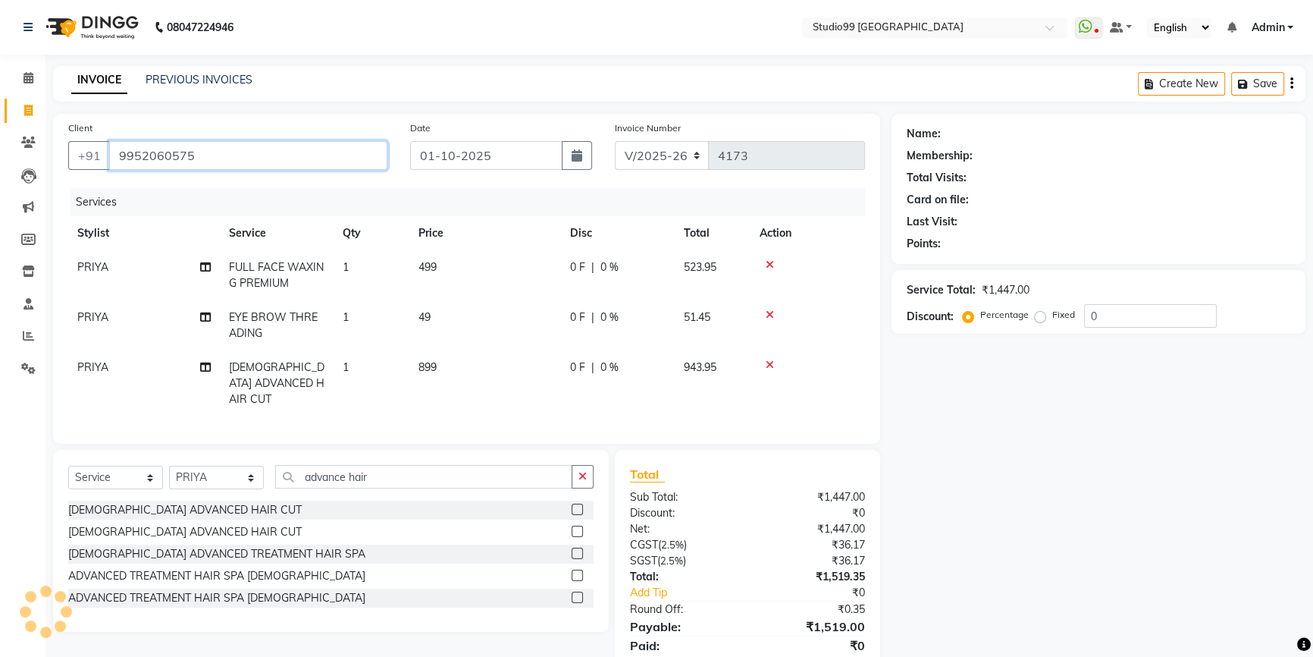
type input "9952060575"
select select "1: Object"
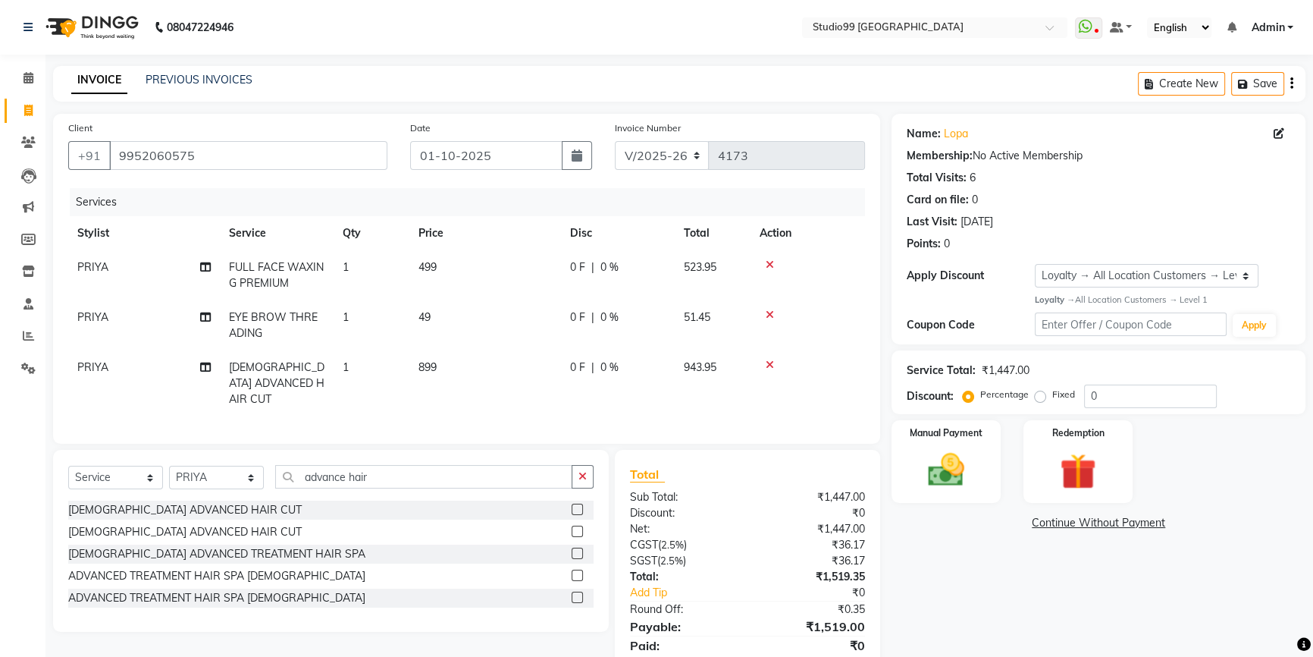
scroll to position [49, 0]
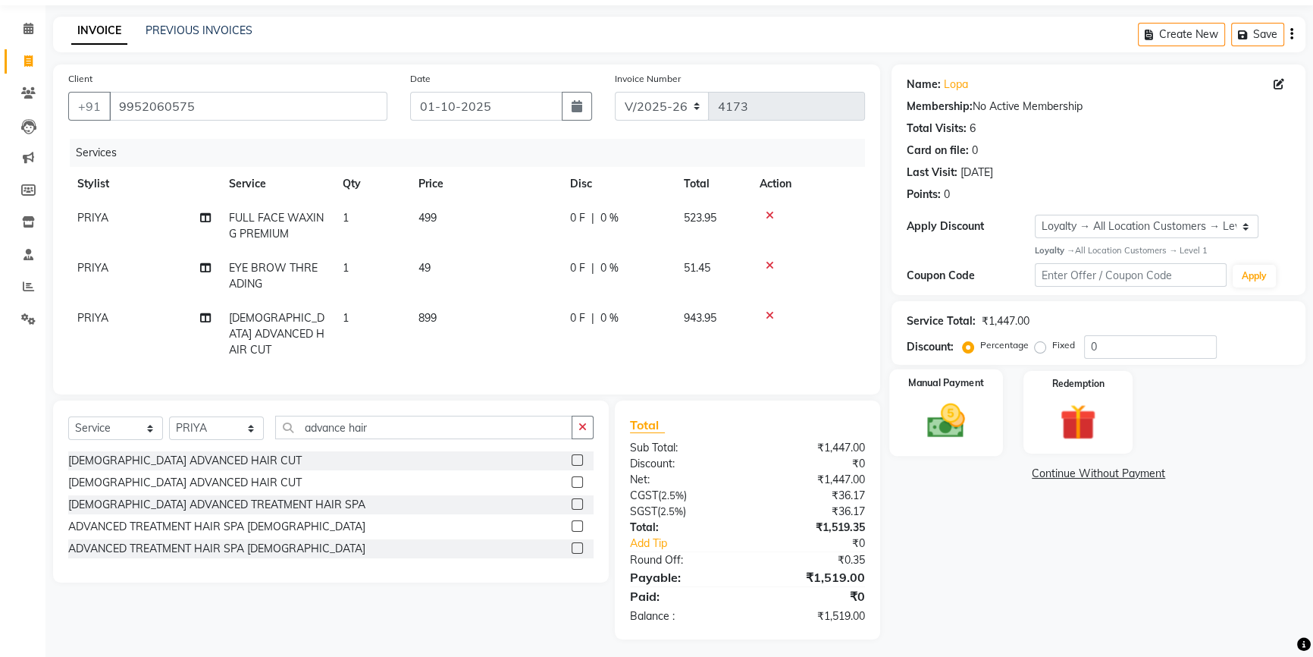
click at [930, 431] on img at bounding box center [946, 420] width 61 height 43
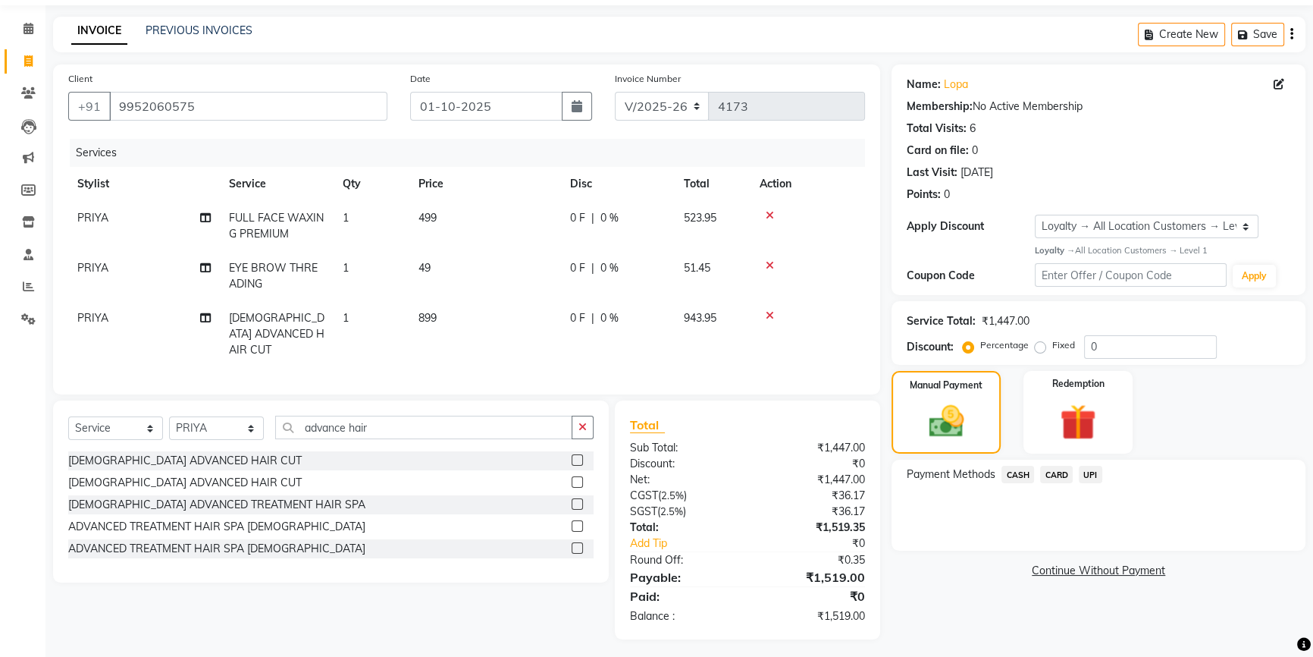
click at [1095, 477] on span "UPI" at bounding box center [1091, 474] width 24 height 17
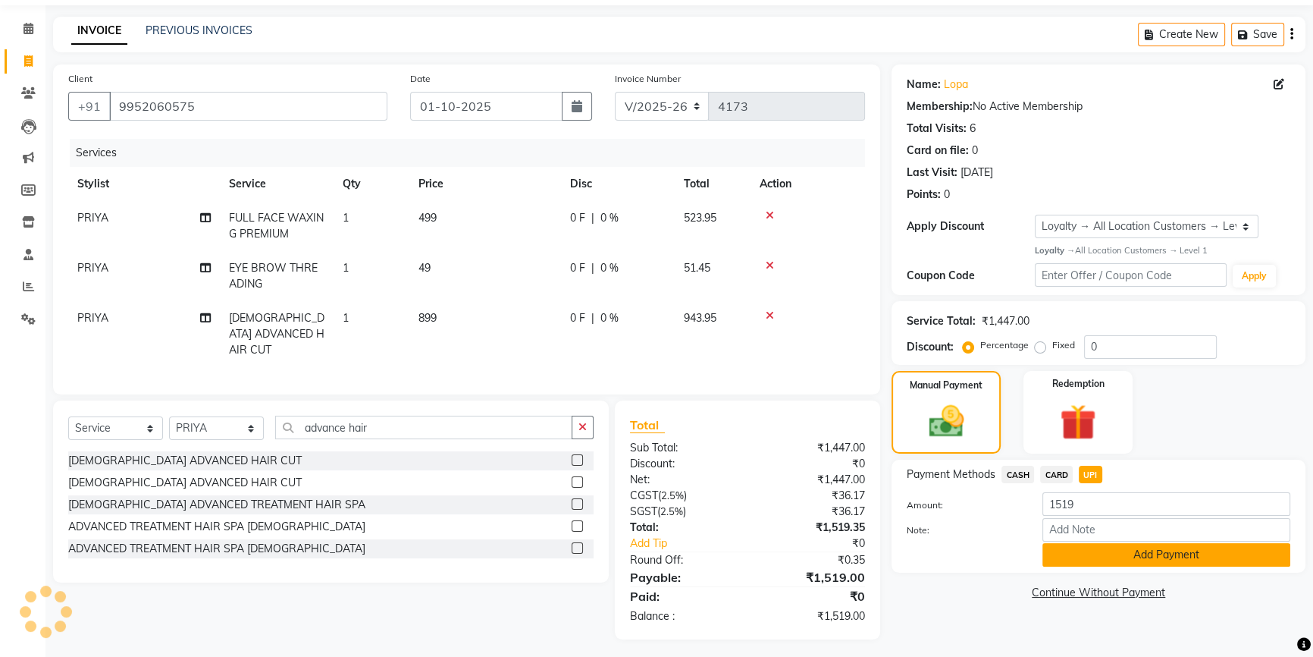
click at [1102, 556] on button "Add Payment" at bounding box center [1167, 555] width 248 height 24
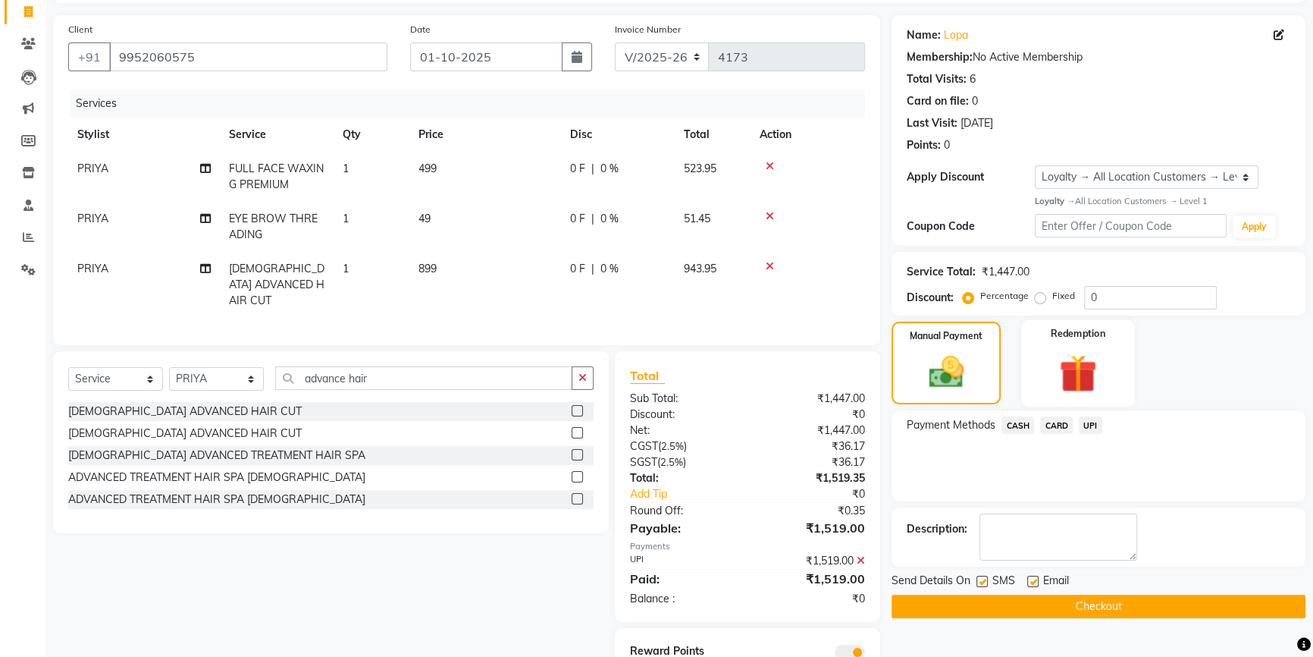
scroll to position [156, 0]
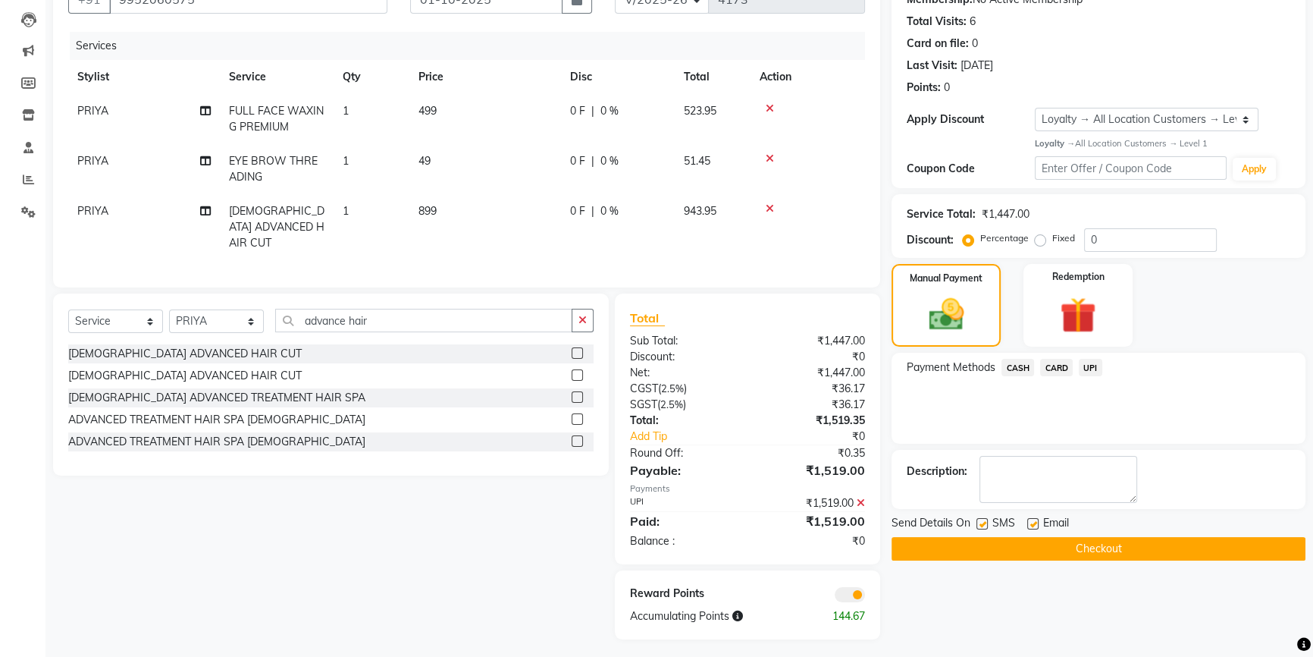
click at [1071, 546] on button "Checkout" at bounding box center [1099, 549] width 414 height 24
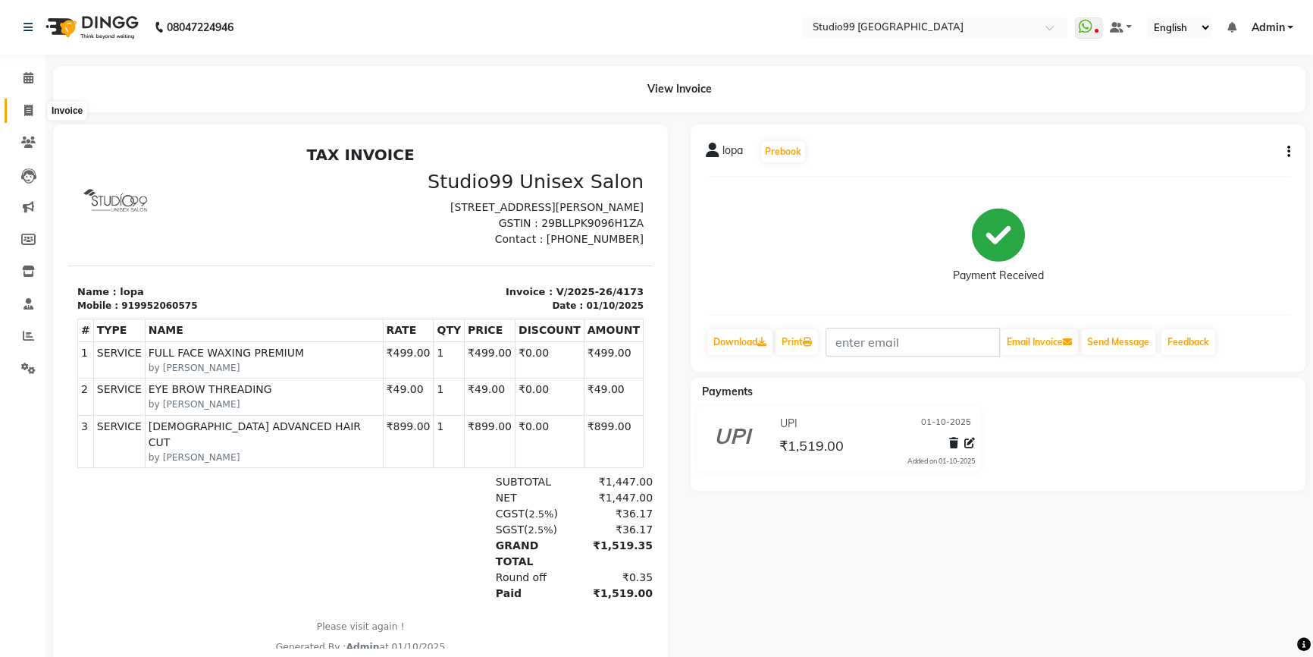
click at [30, 106] on icon at bounding box center [28, 110] width 8 height 11
select select "service"
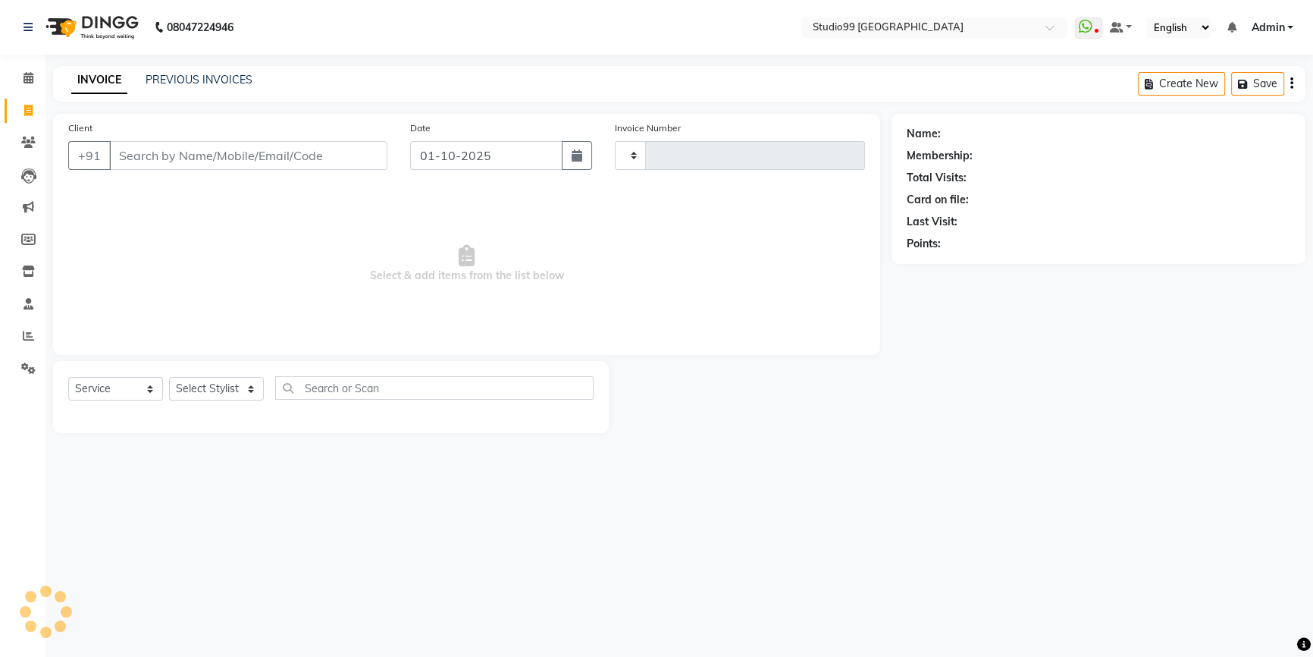
type input "4174"
select select "6042"
click at [232, 383] on select "Select Stylist Admin AKSHAY [PERSON_NAME] Gulshan MAHI [PERSON_NAME] PRIYA [PER…" at bounding box center [216, 389] width 95 height 24
select select "43363"
click at [169, 377] on select "Select Stylist Admin AKSHAY [PERSON_NAME] Gulshan MAHI [PERSON_NAME] PRIYA [PER…" at bounding box center [216, 389] width 95 height 24
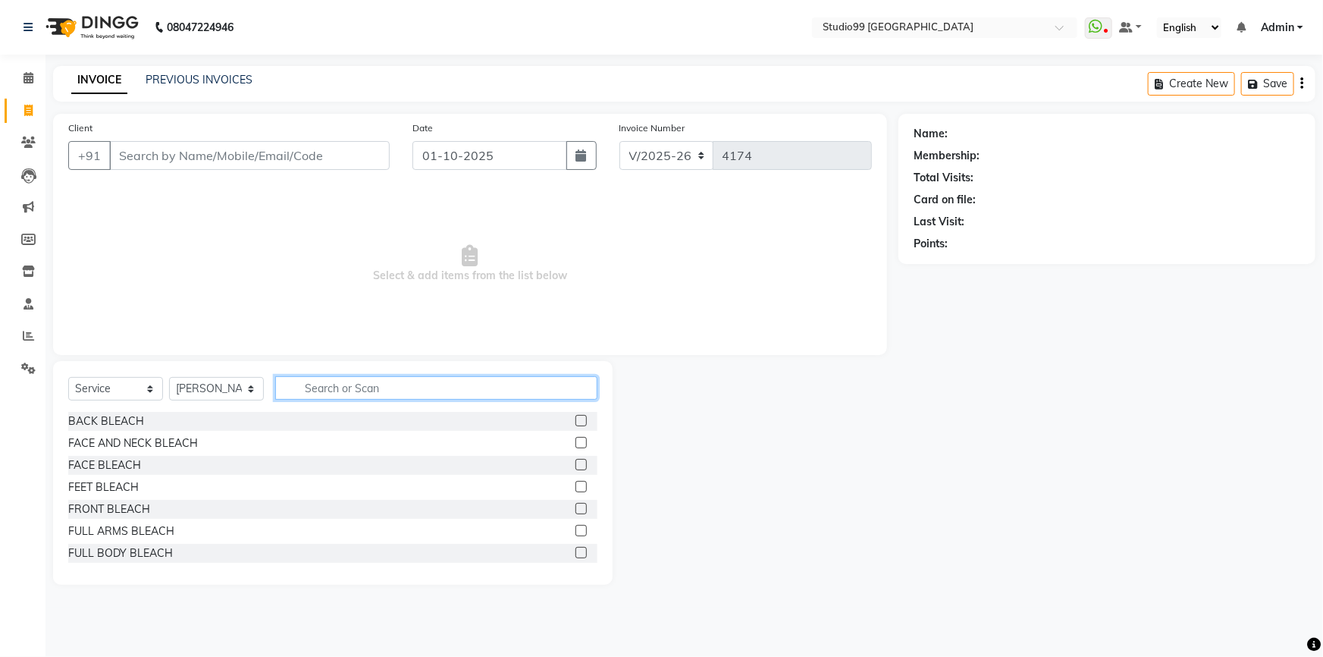
click at [360, 384] on input "text" at bounding box center [436, 388] width 322 height 24
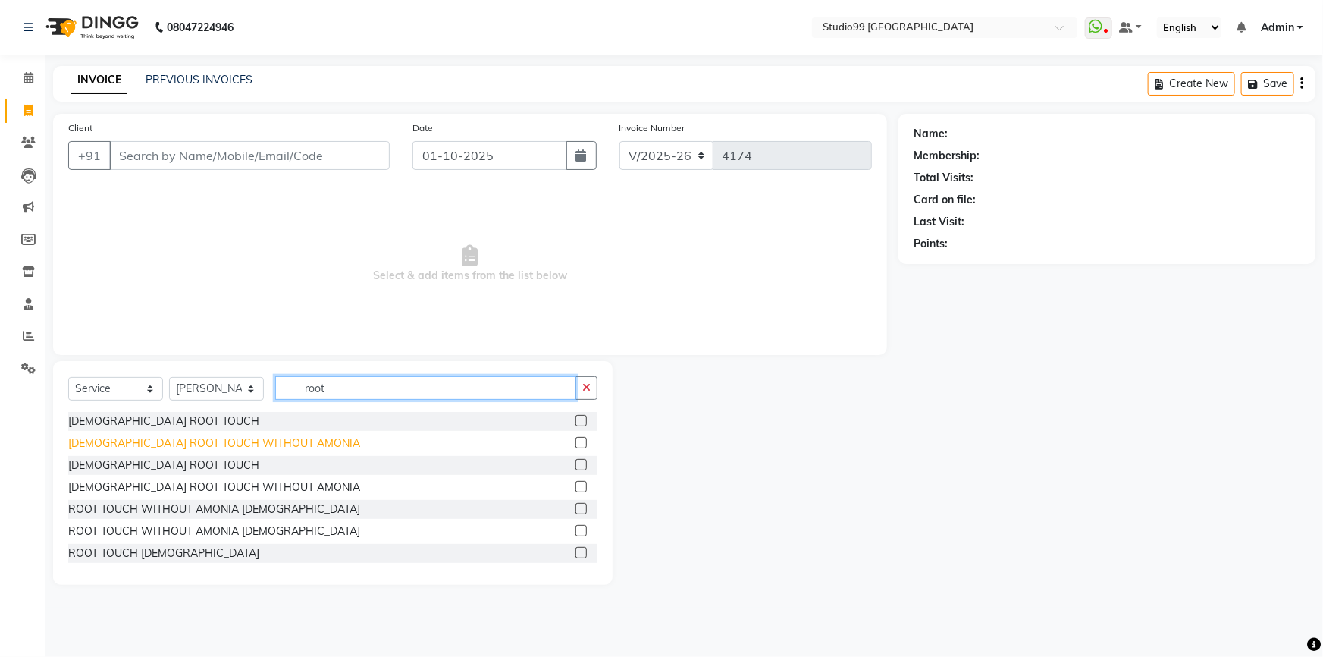
type input "root"
drag, startPoint x: 227, startPoint y: 442, endPoint x: 250, endPoint y: 436, distance: 24.3
click at [222, 441] on div "[DEMOGRAPHIC_DATA] ROOT TOUCH WITHOUT AMONIA" at bounding box center [214, 443] width 292 height 16
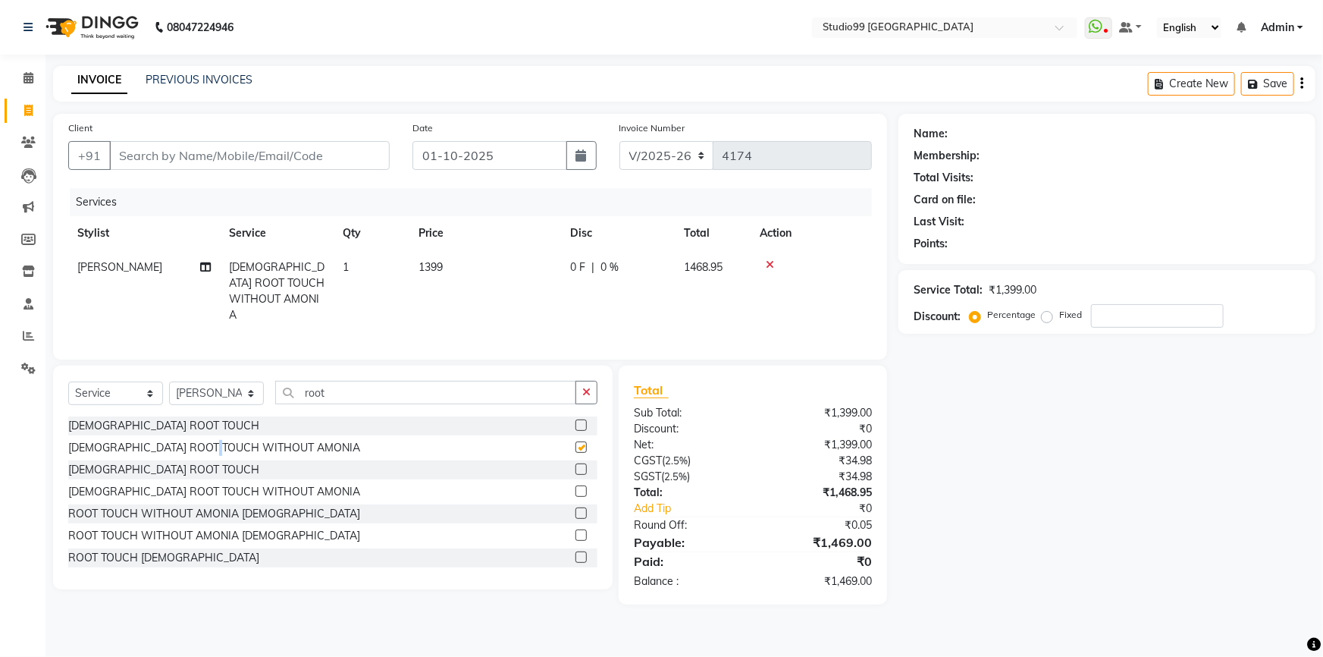
checkbox input "false"
drag, startPoint x: 361, startPoint y: 385, endPoint x: 274, endPoint y: 386, distance: 86.4
click at [275, 386] on input "root" at bounding box center [425, 393] width 301 height 24
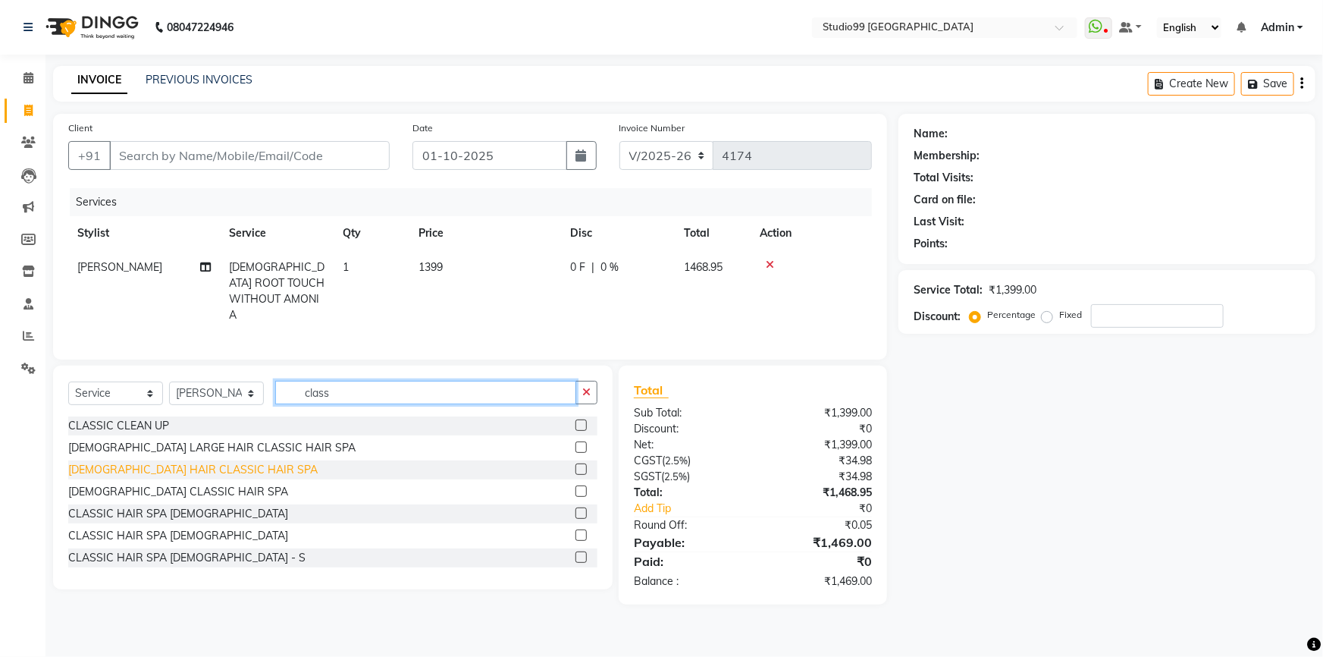
type input "class"
click at [172, 466] on div "[DEMOGRAPHIC_DATA] HAIR CLASSIC HAIR SPA" at bounding box center [192, 470] width 249 height 16
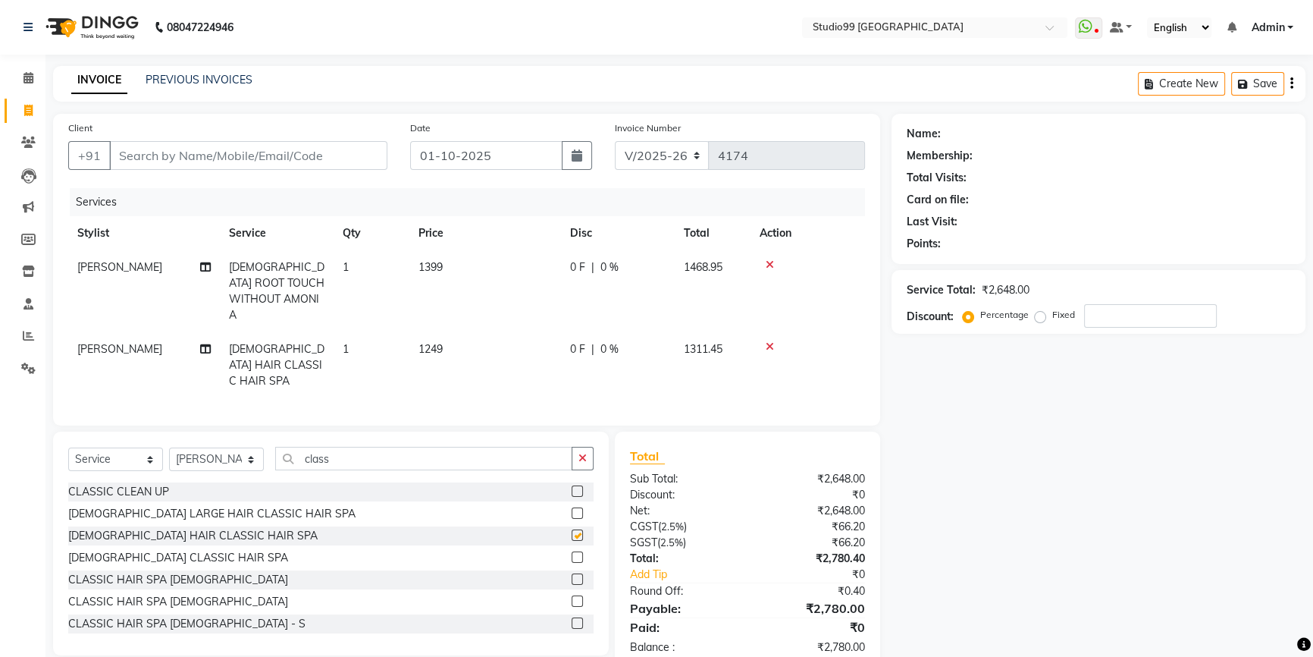
checkbox input "false"
click at [432, 342] on span "1249" at bounding box center [431, 349] width 24 height 14
select select "43363"
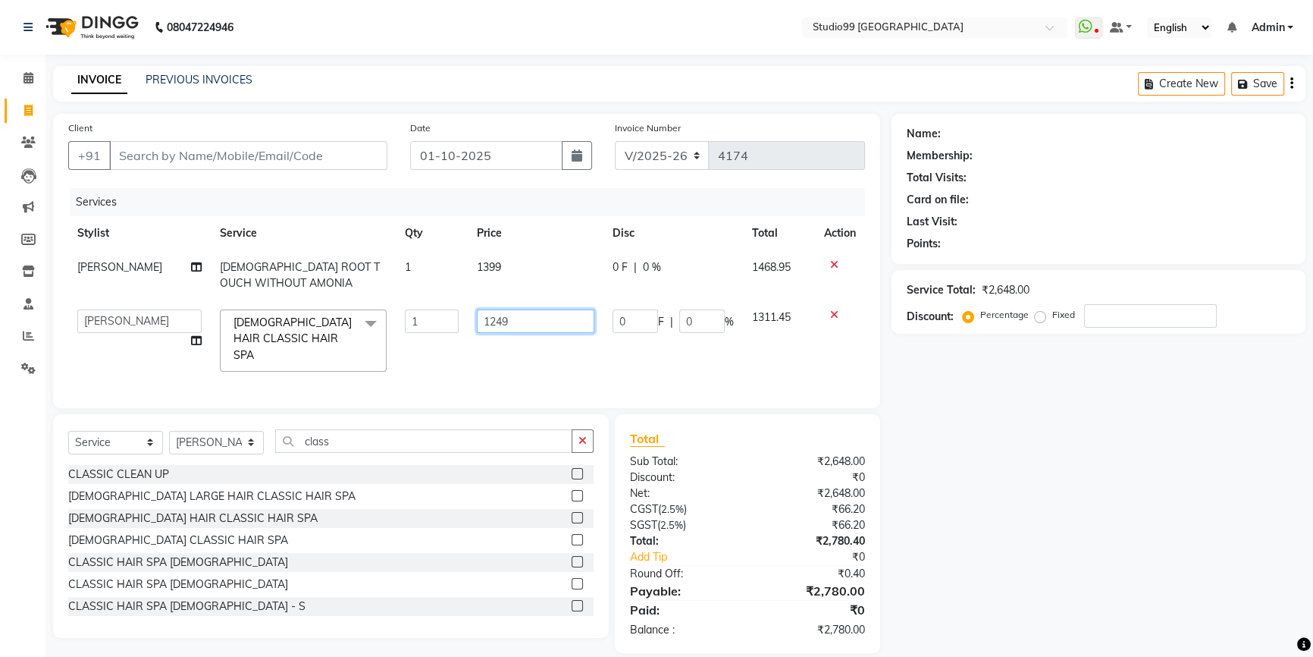
drag, startPoint x: 517, startPoint y: 320, endPoint x: 469, endPoint y: 328, distance: 48.4
click at [469, 328] on td "1249" at bounding box center [536, 340] width 136 height 80
type input "1499"
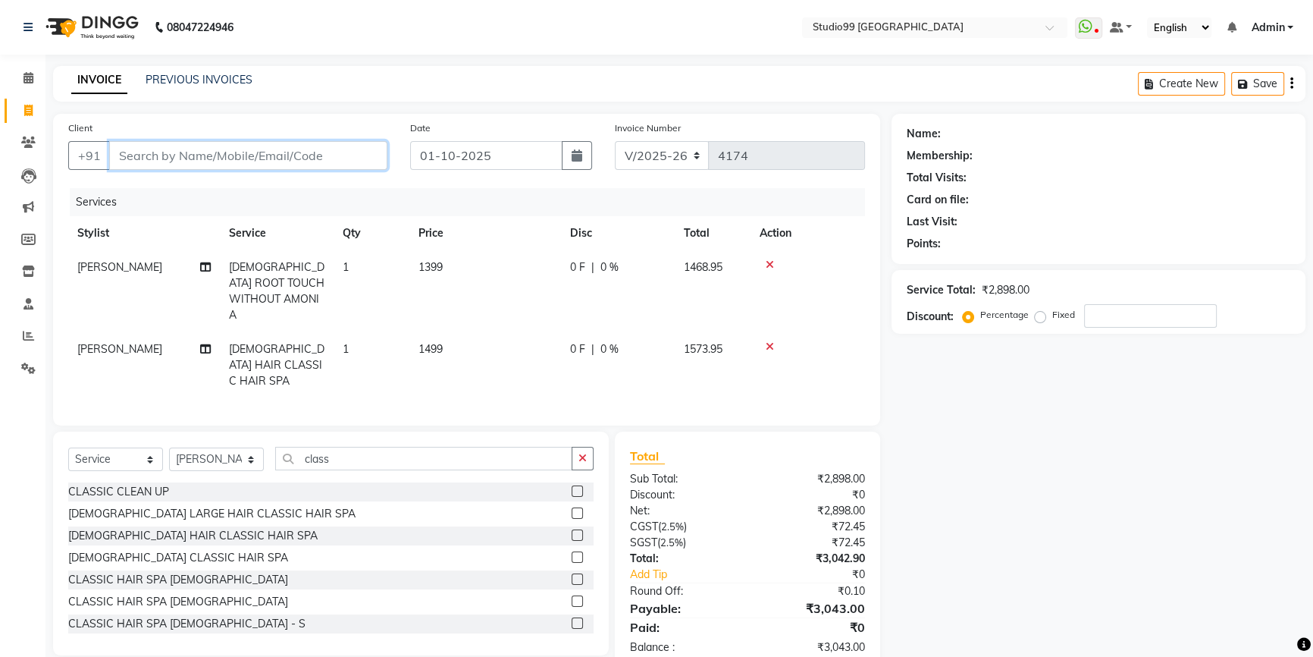
click at [257, 152] on input "Client" at bounding box center [248, 155] width 278 height 29
type input "9"
type input "0"
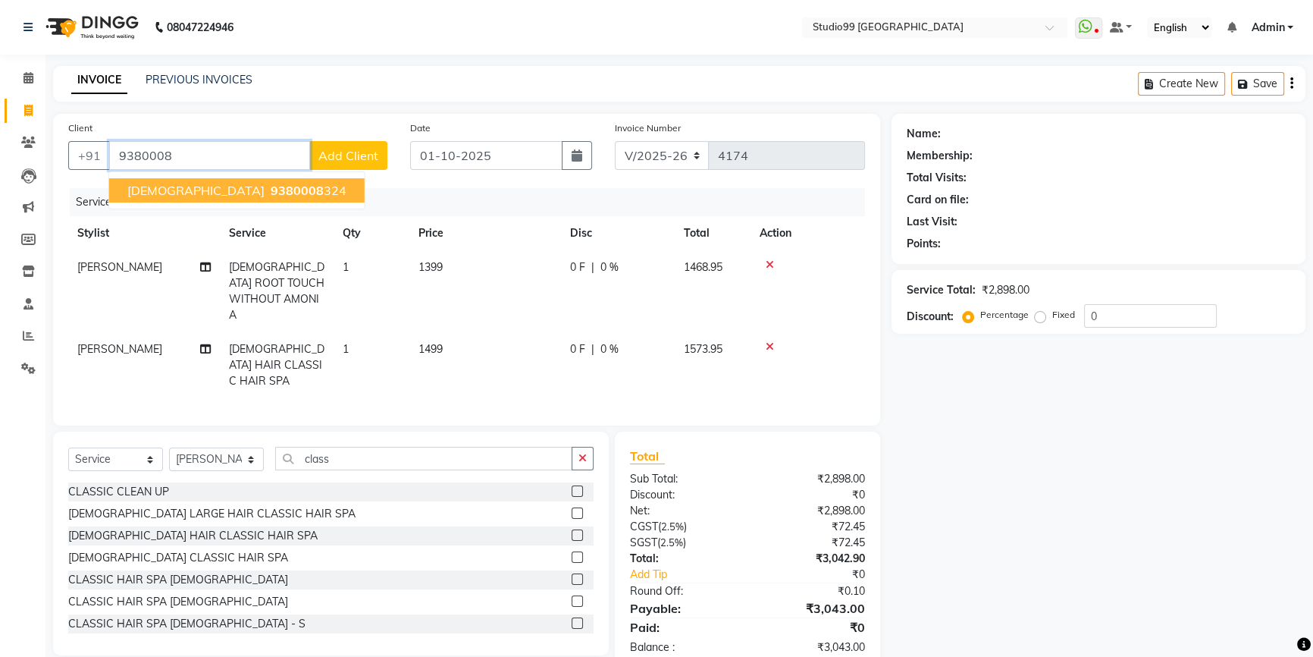
click at [268, 189] on ngb-highlight "9380008 324" at bounding box center [307, 190] width 79 height 15
type input "9380008324"
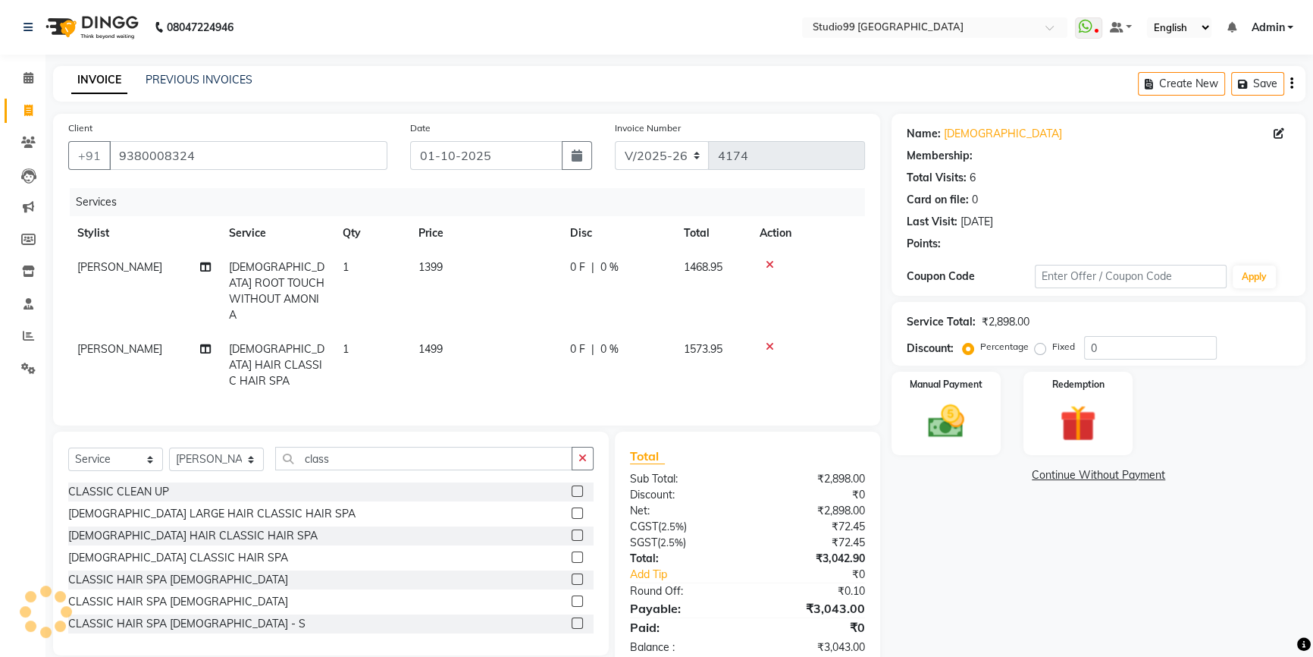
select select "2: Object"
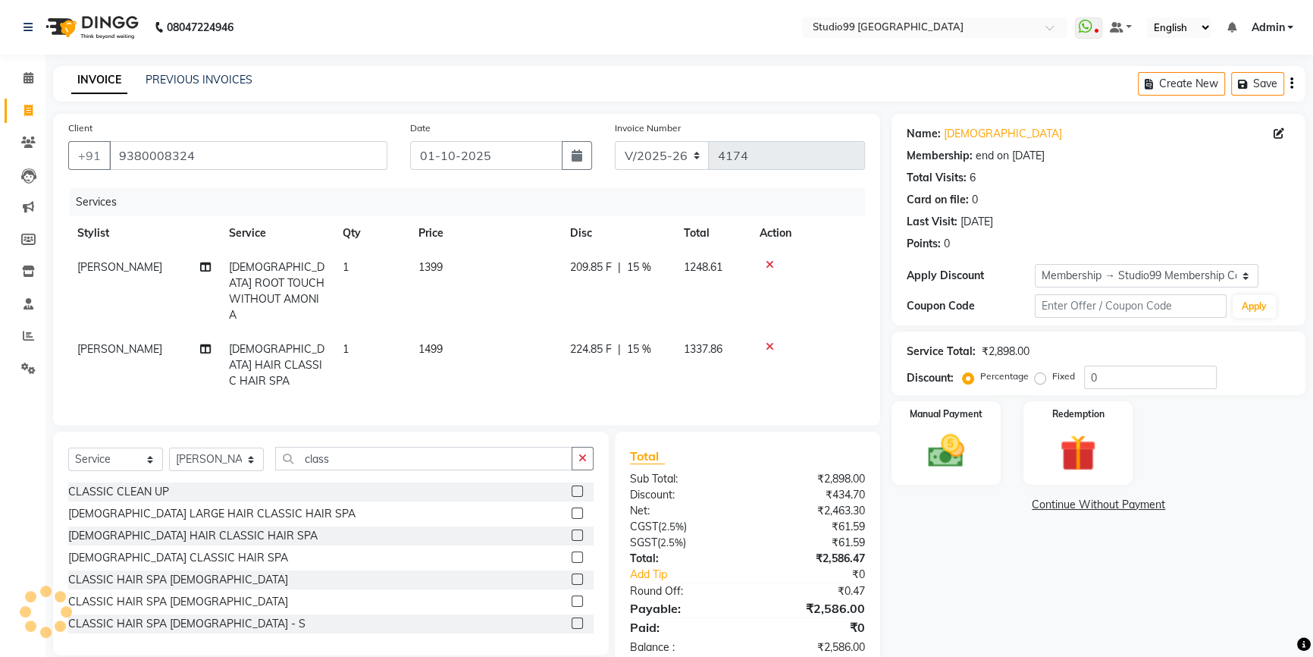
type input "15"
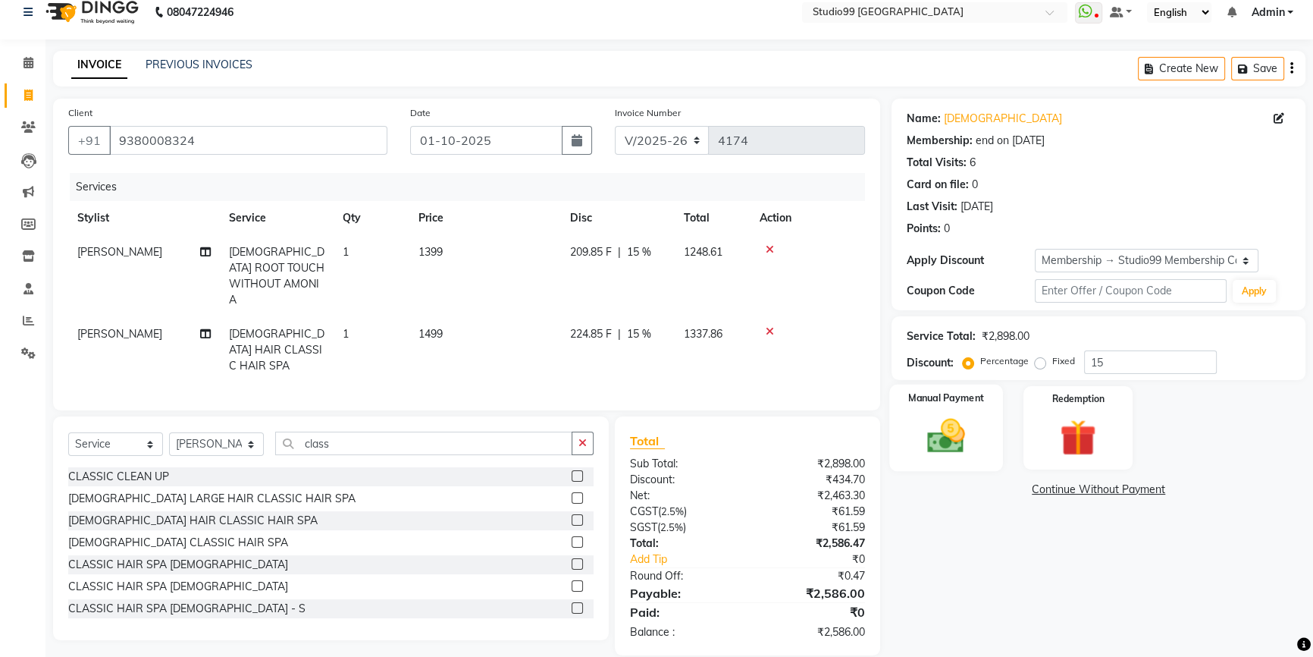
click at [972, 449] on img at bounding box center [946, 435] width 61 height 43
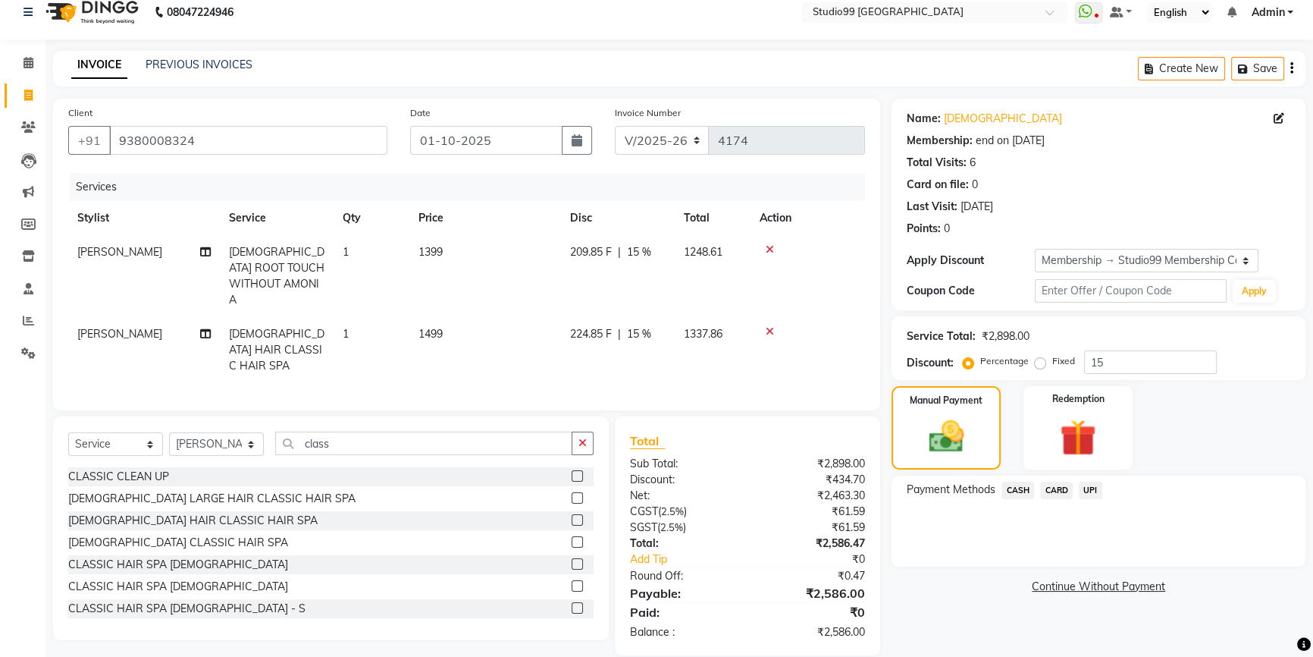
click at [1088, 484] on span "UPI" at bounding box center [1091, 489] width 24 height 17
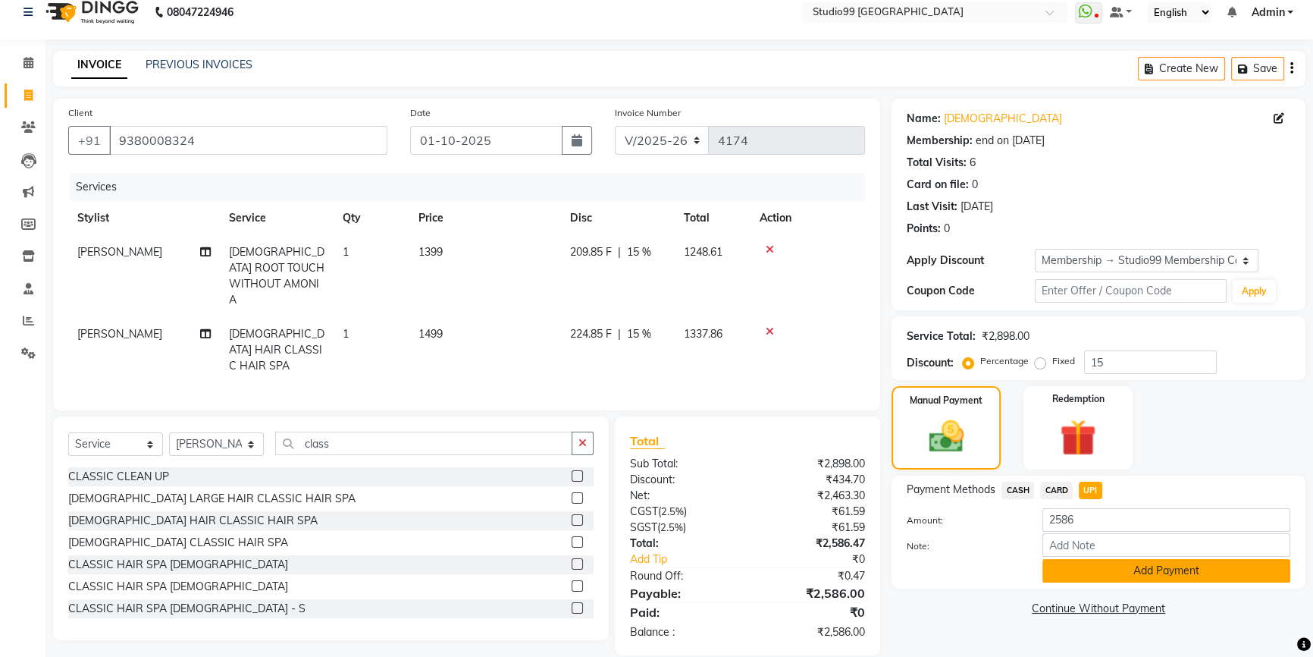
click at [1121, 567] on button "Add Payment" at bounding box center [1167, 571] width 248 height 24
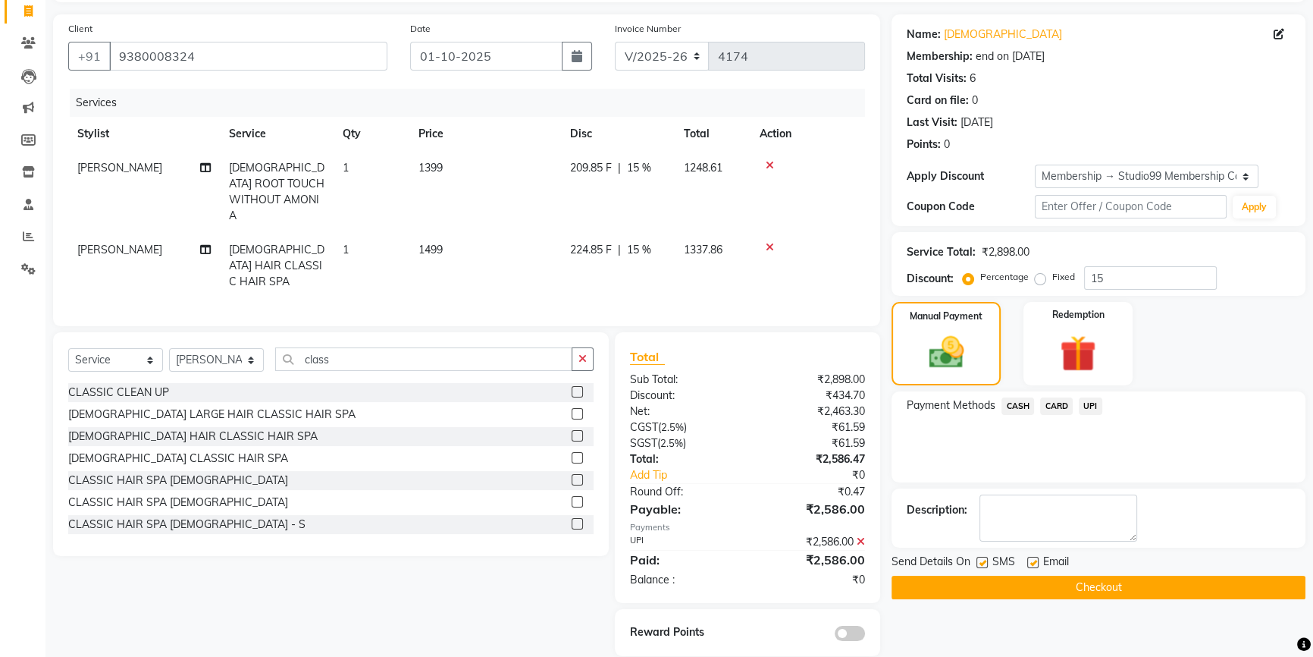
scroll to position [100, 0]
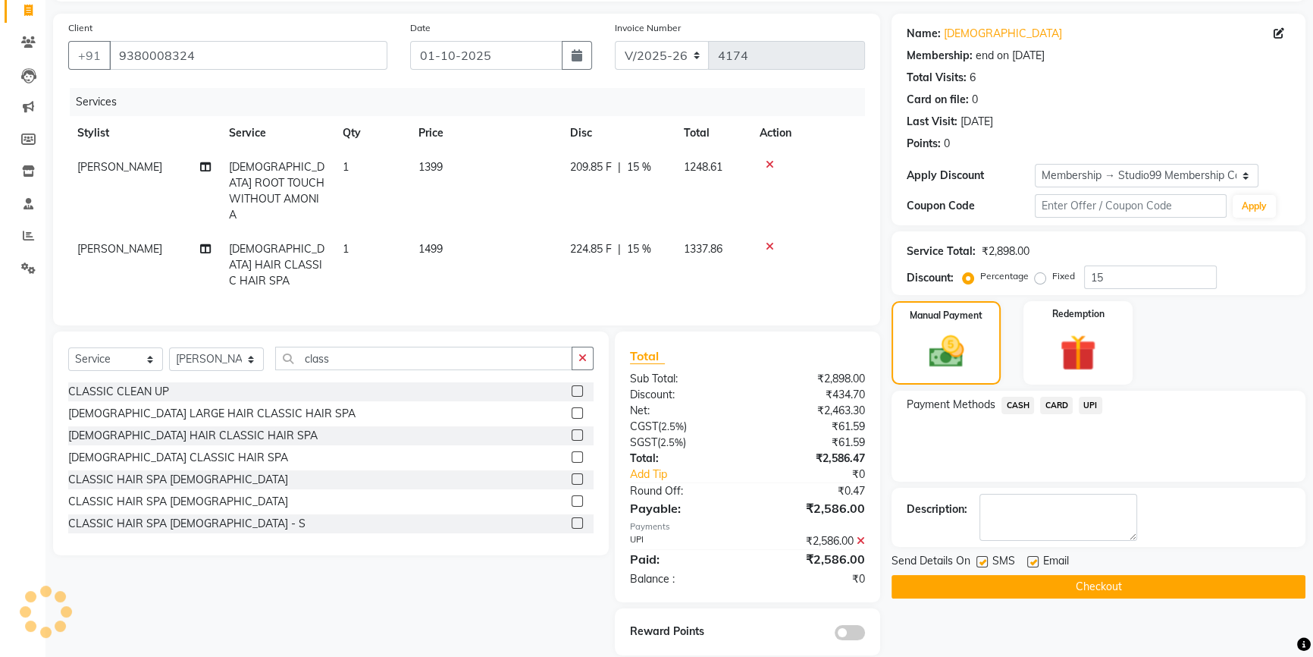
click at [1142, 591] on button "Checkout" at bounding box center [1099, 587] width 414 height 24
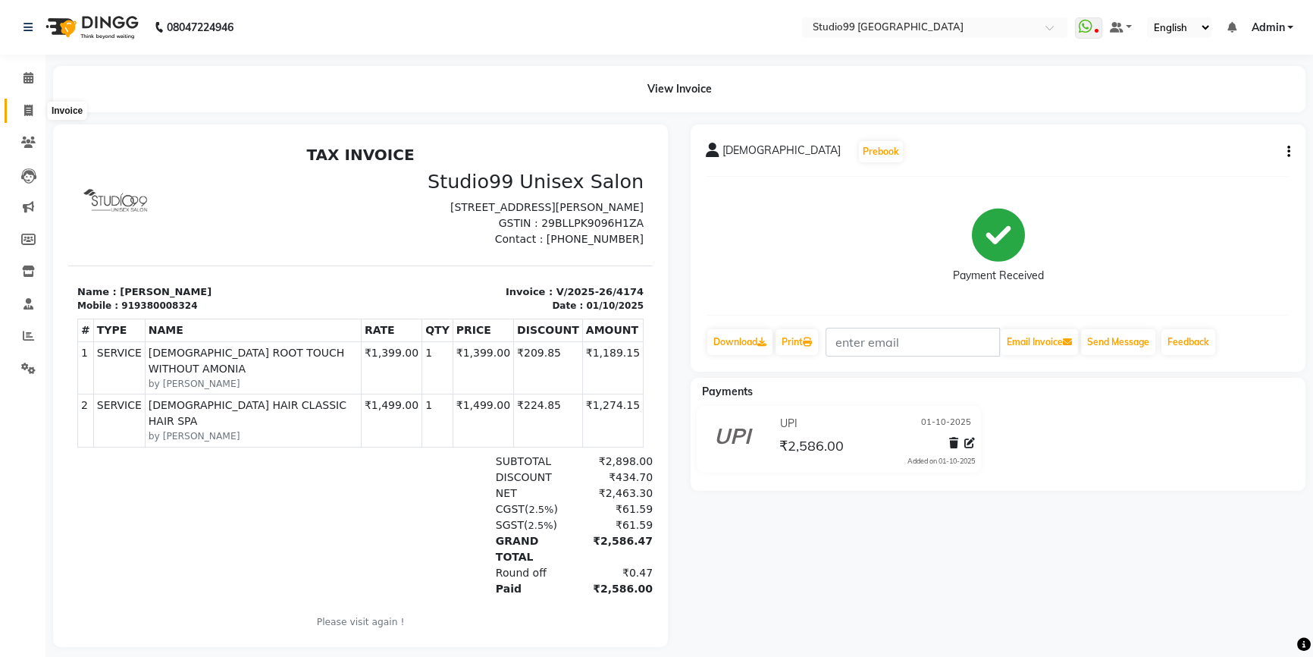
click at [24, 110] on icon at bounding box center [28, 110] width 8 height 11
select select "6042"
select select "service"
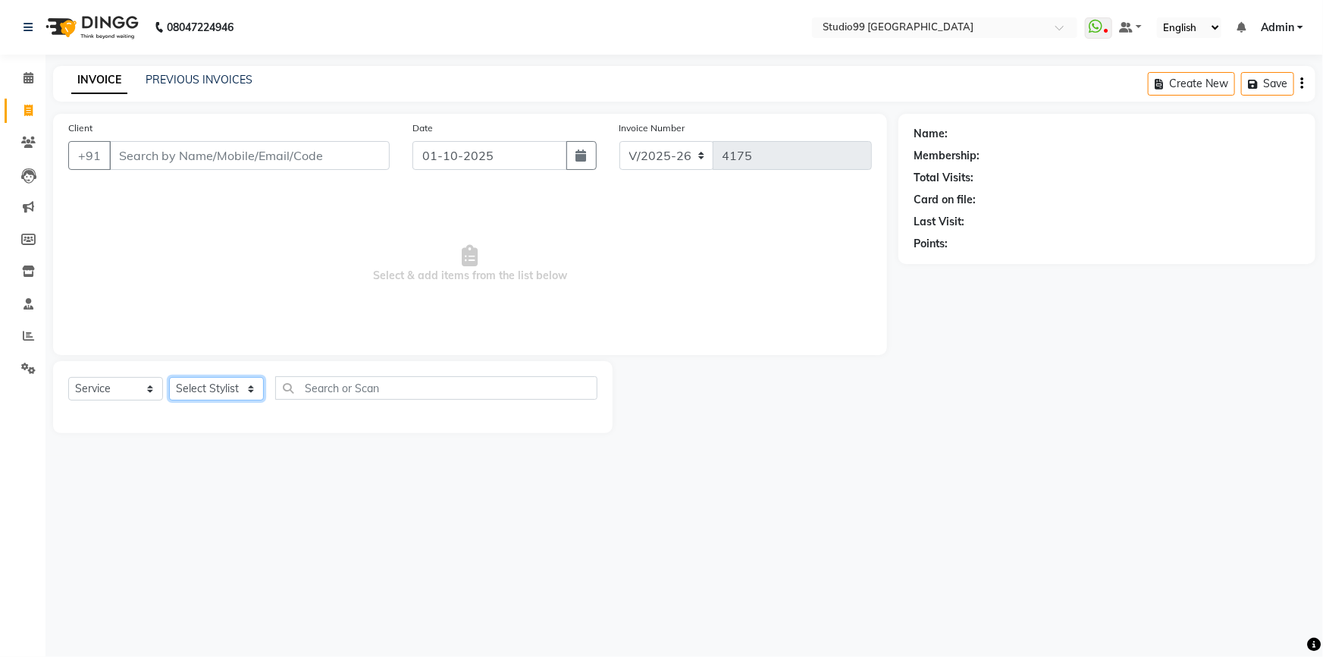
click at [221, 390] on select "Select Stylist Admin AKSHAY [PERSON_NAME] Gulshan MAHI [PERSON_NAME] PRIYA [PER…" at bounding box center [216, 389] width 95 height 24
click at [169, 377] on select "Select Stylist Admin AKSHAY [PERSON_NAME] Gulshan MAHI [PERSON_NAME] PRIYA [PER…" at bounding box center [216, 389] width 95 height 24
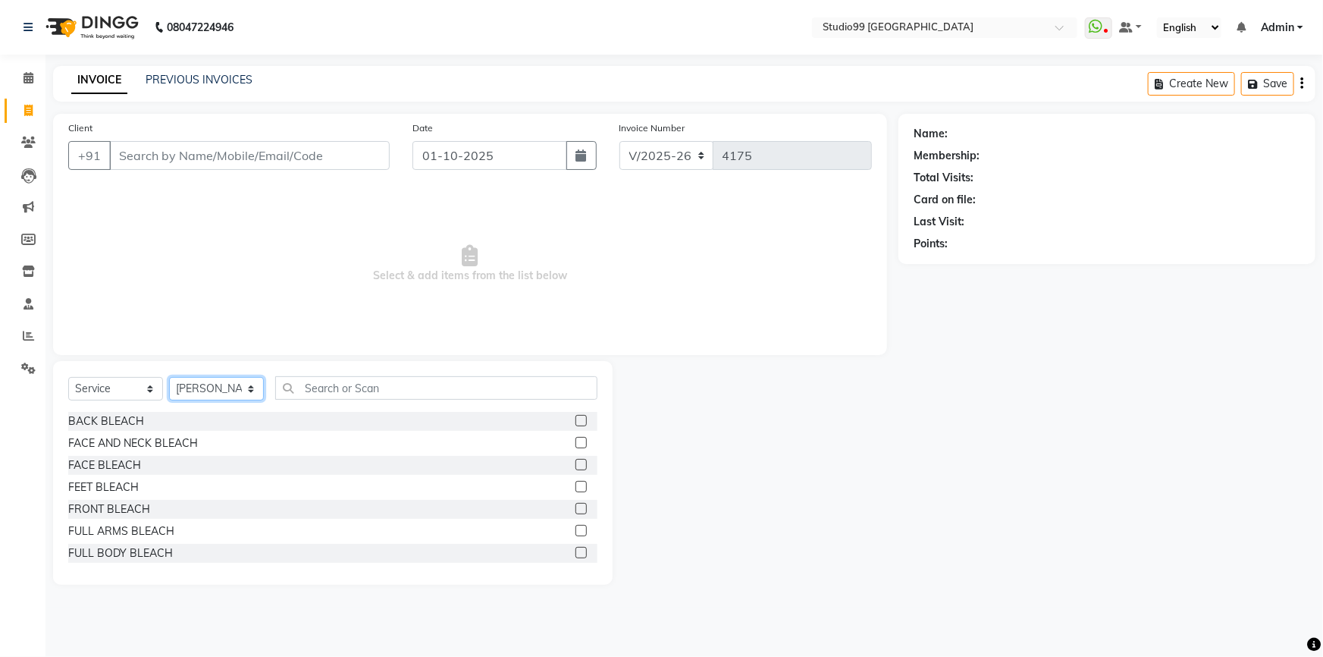
click at [198, 384] on select "Select Stylist Admin AKSHAY [PERSON_NAME] Gulshan MAHI [PERSON_NAME] PRIYA [PER…" at bounding box center [216, 389] width 95 height 24
select select "43530"
click at [169, 377] on select "Select Stylist Admin AKSHAY [PERSON_NAME] Gulshan MAHI [PERSON_NAME] PRIYA [PER…" at bounding box center [216, 389] width 95 height 24
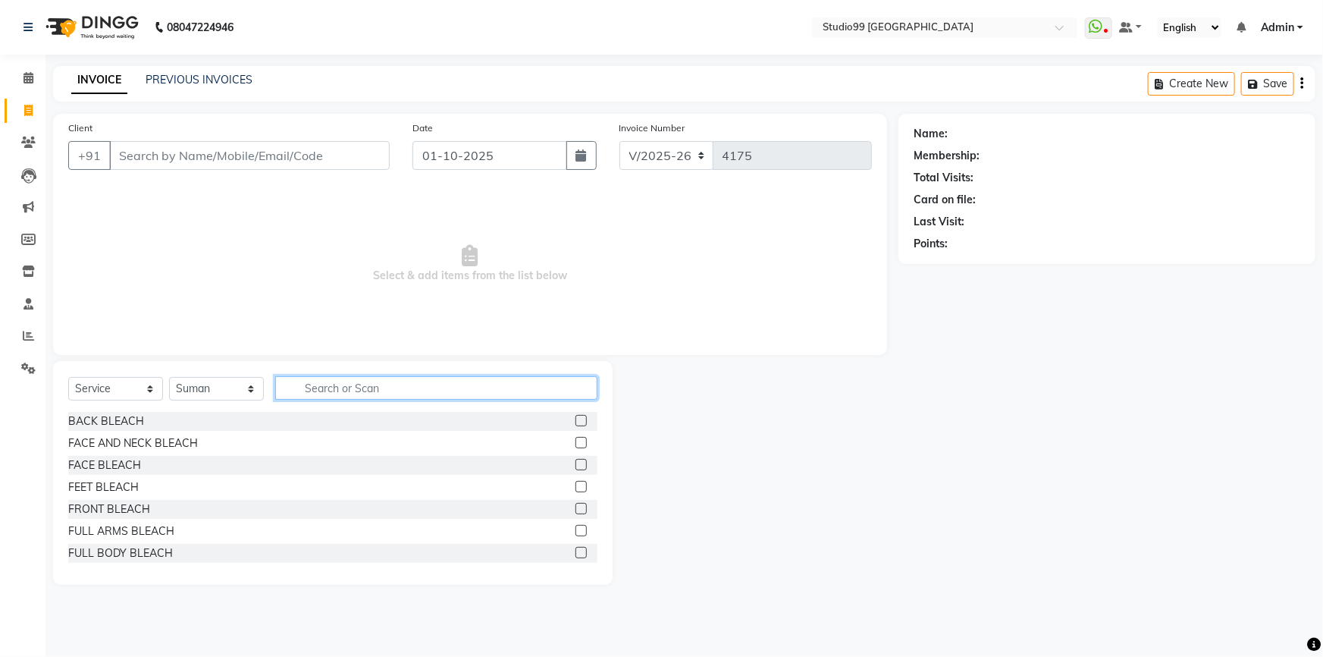
click at [335, 393] on input "text" at bounding box center [436, 388] width 322 height 24
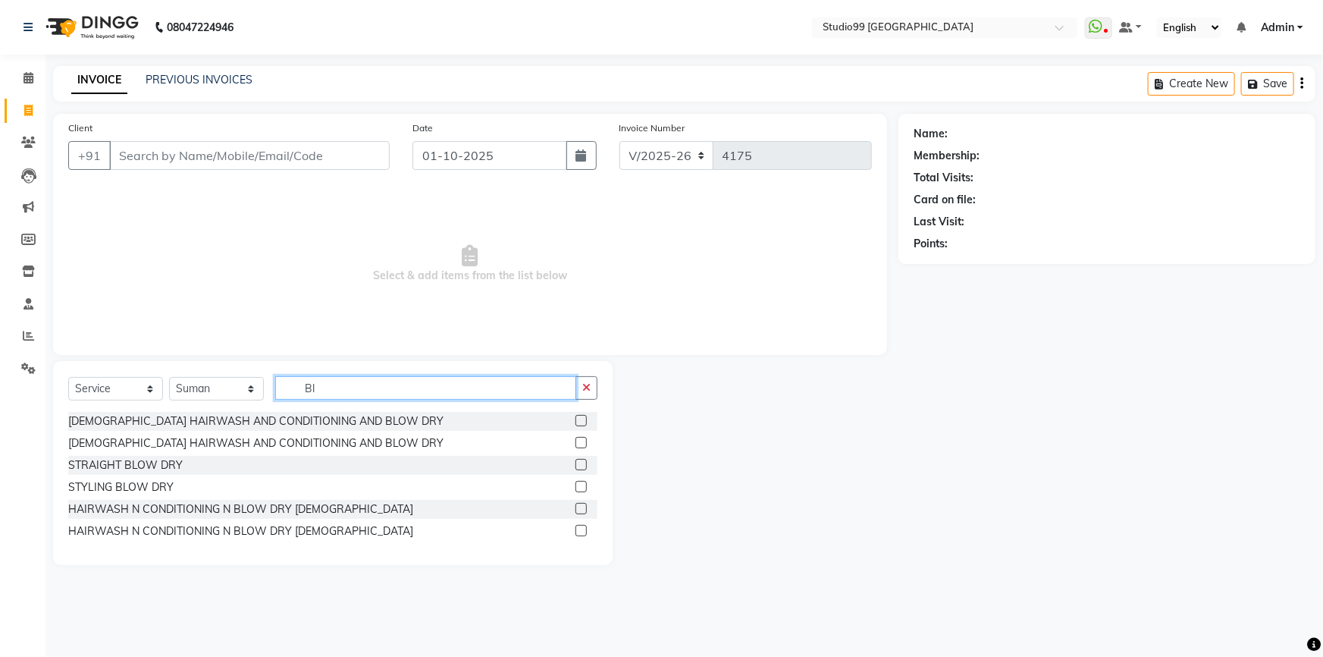
type input "B"
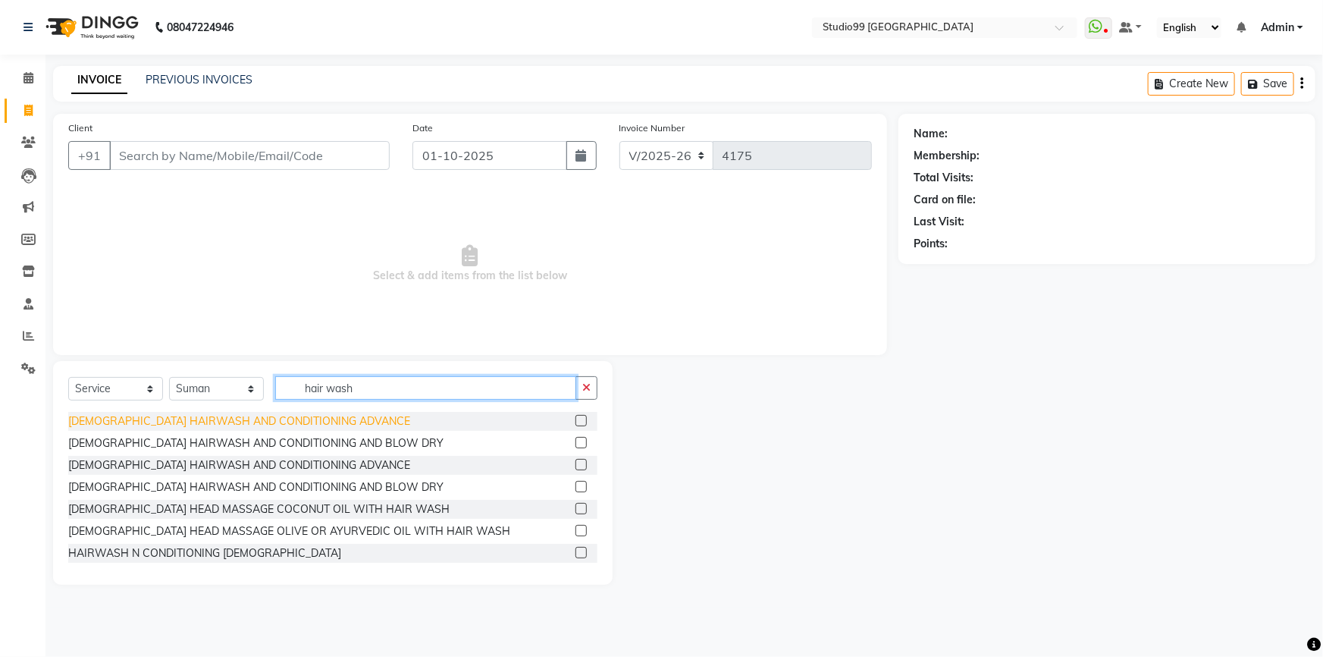
type input "hair wash"
click at [286, 421] on div "[DEMOGRAPHIC_DATA] HAIRWASH AND CONDITIONING ADVANCE" at bounding box center [239, 421] width 342 height 16
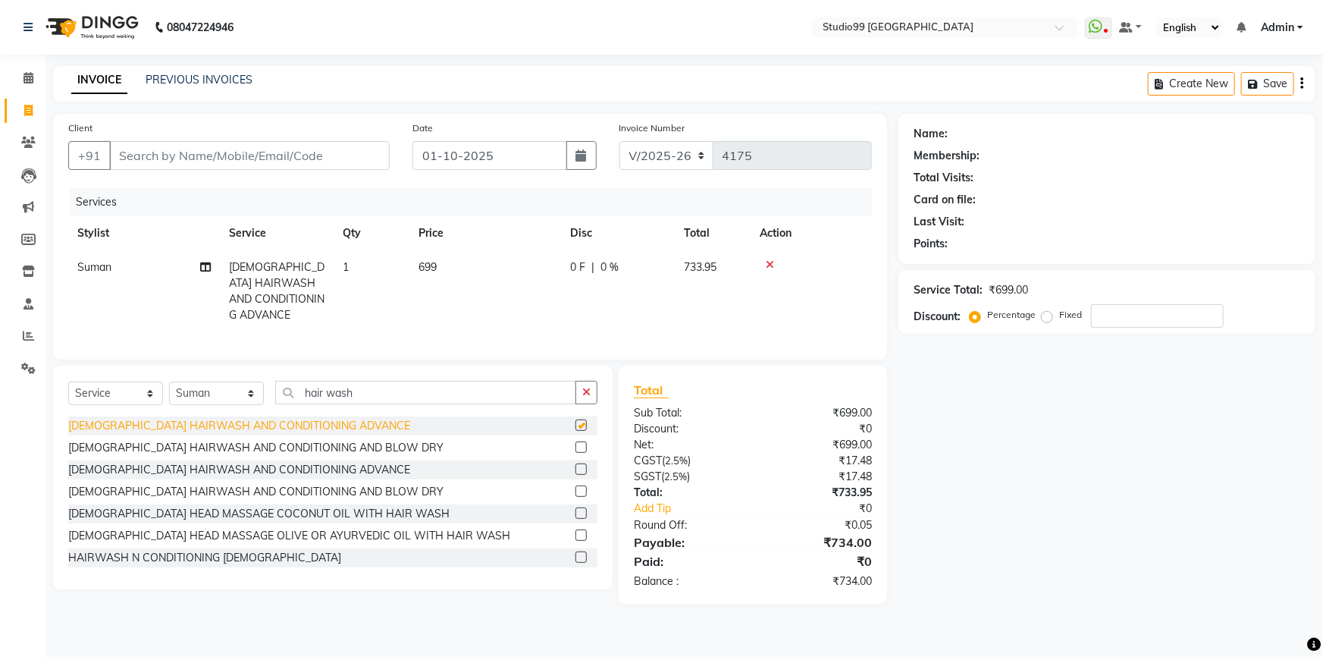
checkbox input "false"
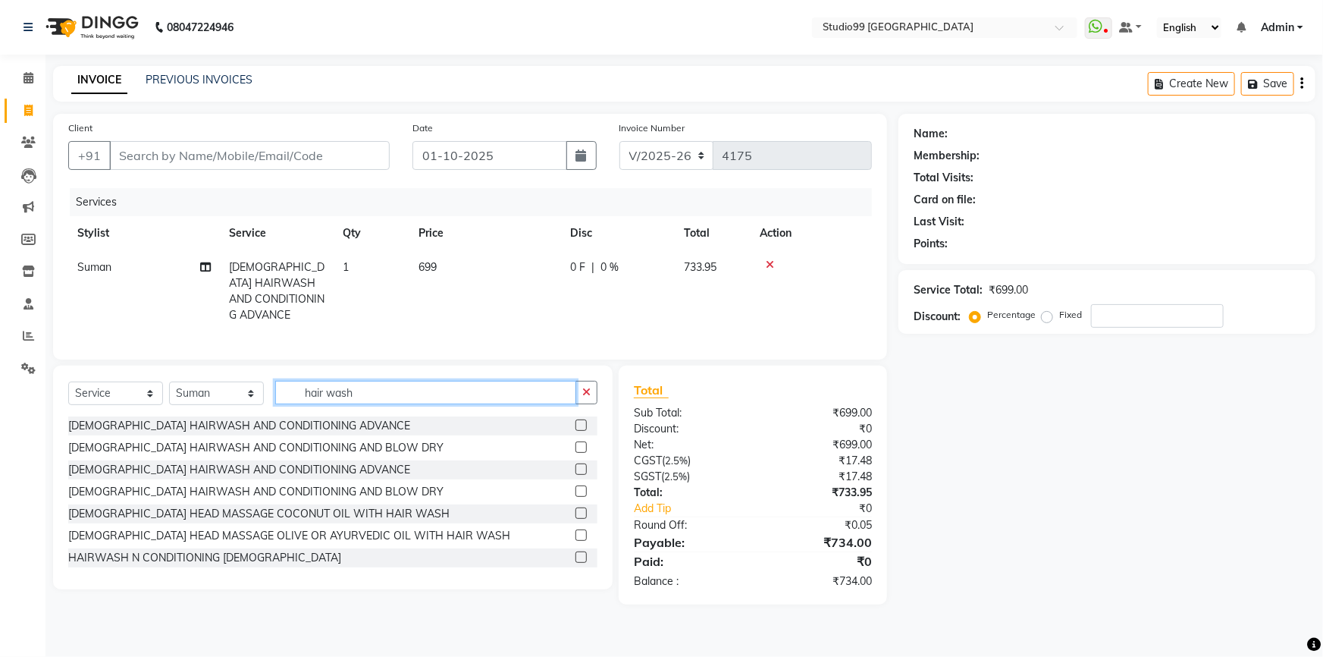
drag, startPoint x: 364, startPoint y: 390, endPoint x: 305, endPoint y: 386, distance: 59.3
click at [305, 386] on input "hair wash" at bounding box center [425, 393] width 301 height 24
click at [235, 390] on select "Select Stylist Admin AKSHAY [PERSON_NAME] Gulshan MAHI [PERSON_NAME] PRIYA [PER…" at bounding box center [216, 393] width 95 height 24
select select "62978"
click at [169, 381] on select "Select Stylist Admin AKSHAY [PERSON_NAME] Gulshan MAHI [PERSON_NAME] PRIYA [PER…" at bounding box center [216, 393] width 95 height 24
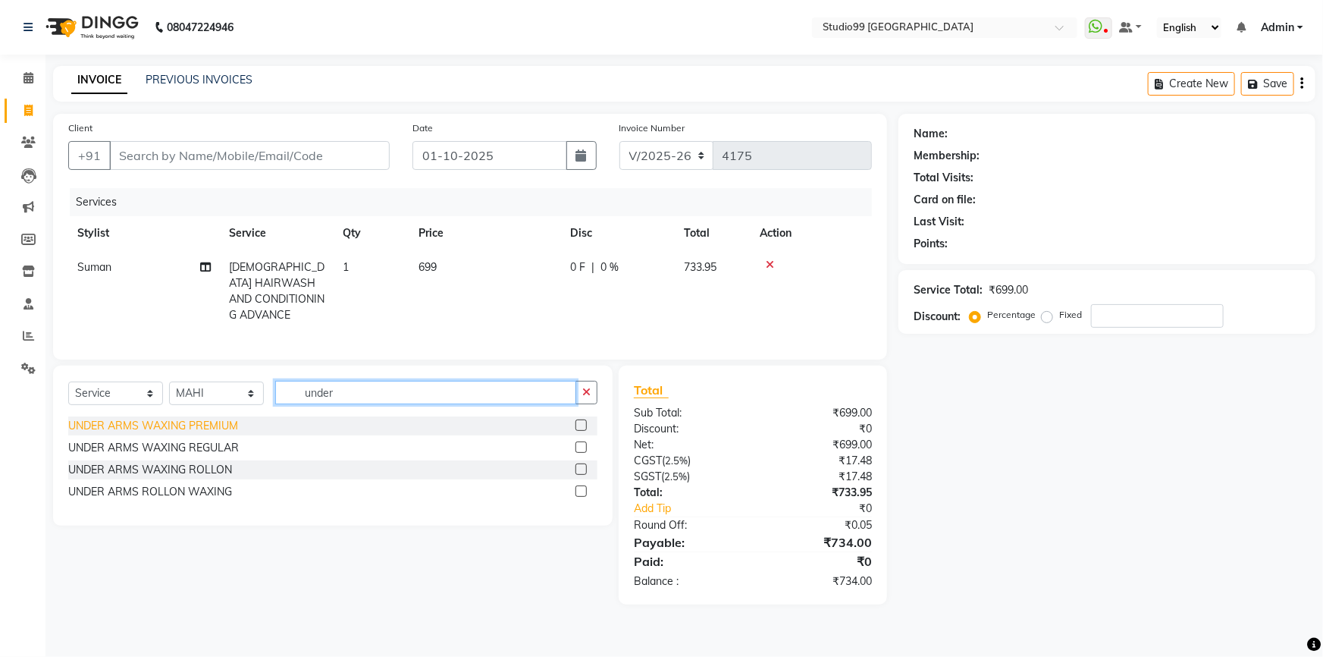
type input "under"
drag, startPoint x: 204, startPoint y: 422, endPoint x: 241, endPoint y: 417, distance: 37.5
click at [205, 421] on div "UNDER ARMS WAXING PREMIUM" at bounding box center [153, 426] width 170 height 16
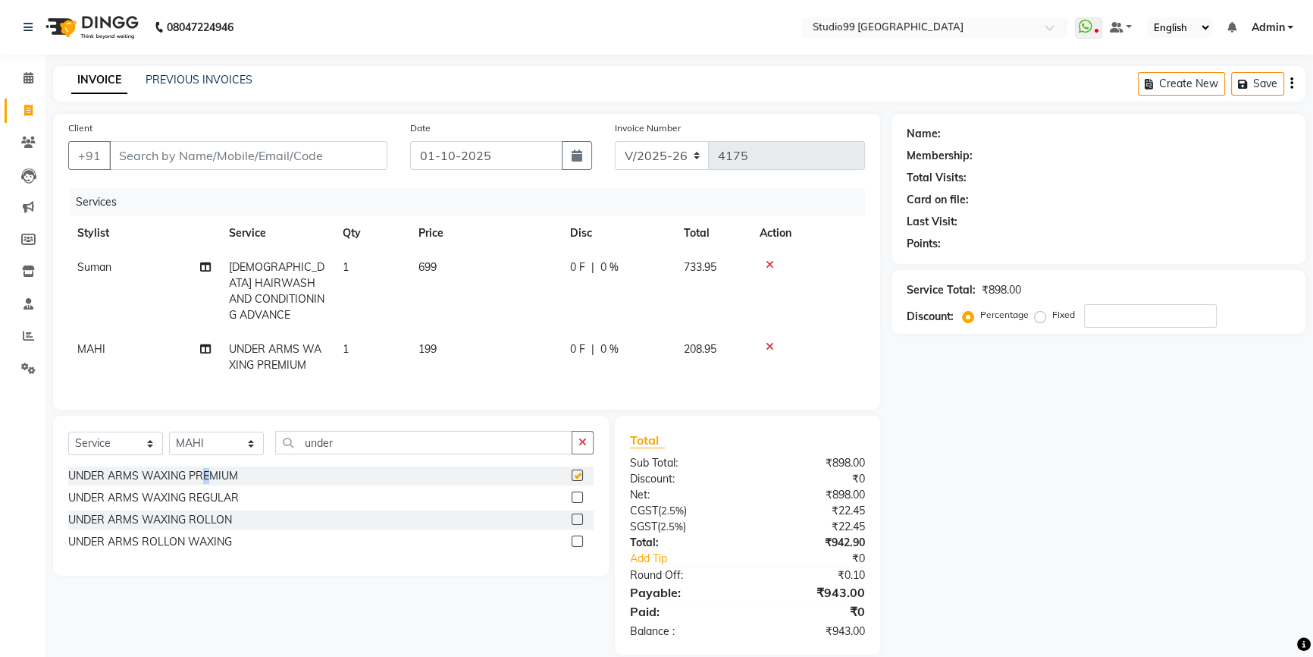
checkbox input "false"
drag, startPoint x: 337, startPoint y: 435, endPoint x: 268, endPoint y: 448, distance: 69.4
click at [268, 448] on div "Select Service Product Membership Package Voucher Prepaid Gift Card Select Styl…" at bounding box center [330, 449] width 525 height 36
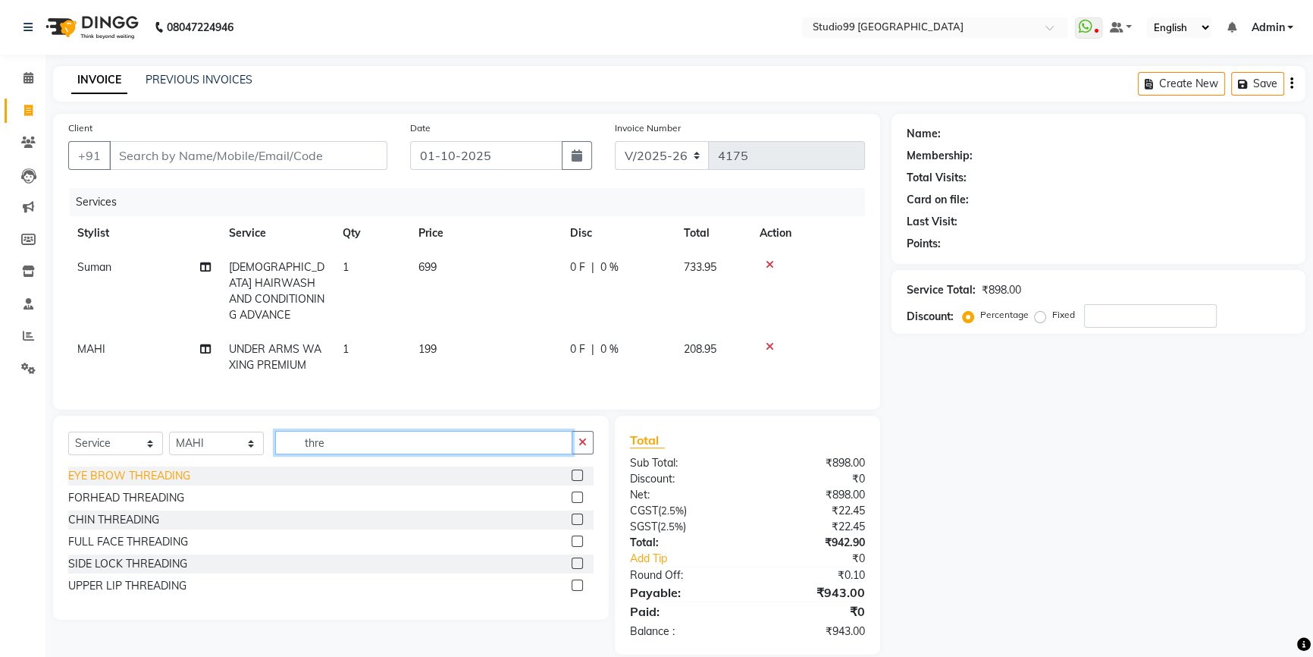
type input "thre"
click at [117, 473] on div "EYE BROW THREADING" at bounding box center [129, 476] width 122 height 16
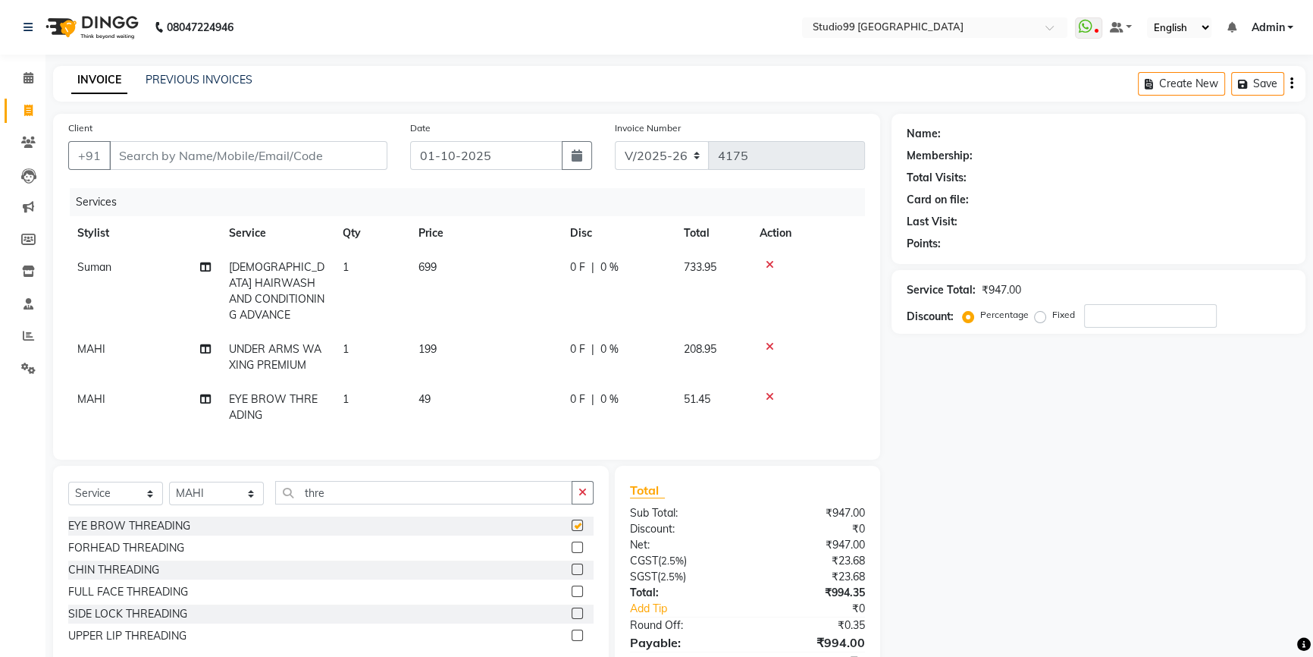
checkbox input "false"
click at [136, 628] on div "UPPER LIP THREADING" at bounding box center [127, 636] width 118 height 16
checkbox input "false"
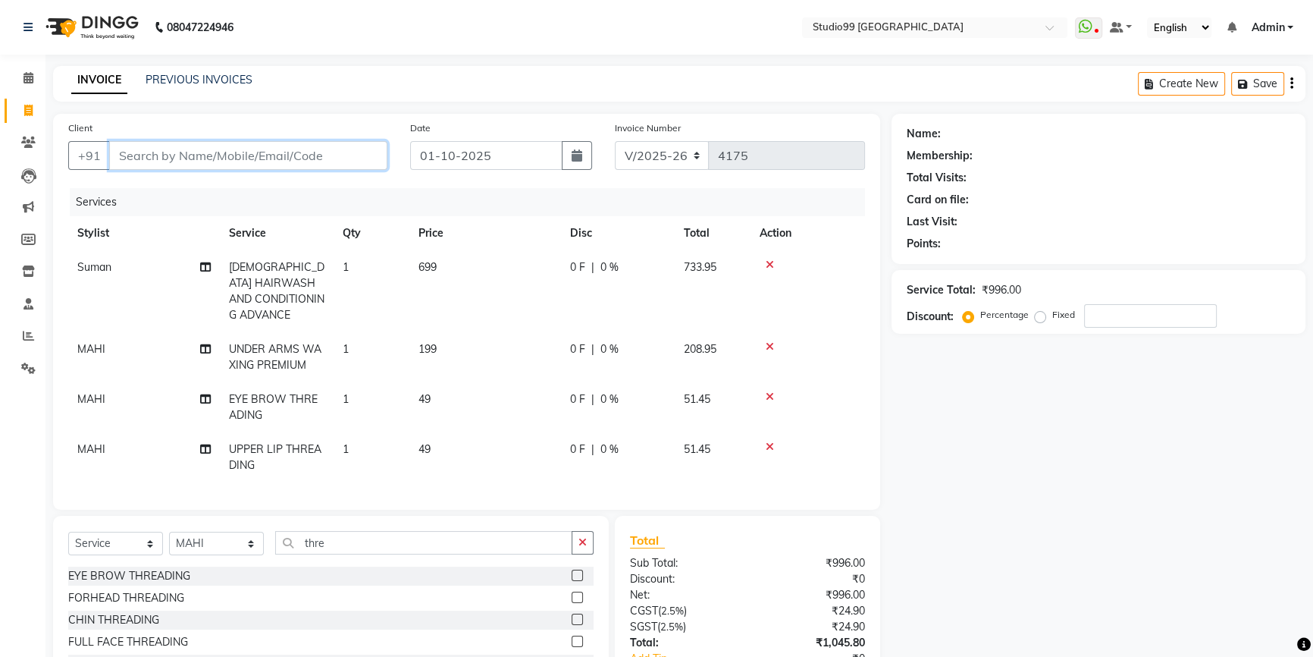
click at [202, 143] on input "Client" at bounding box center [248, 155] width 278 height 29
type input "7"
type input "0"
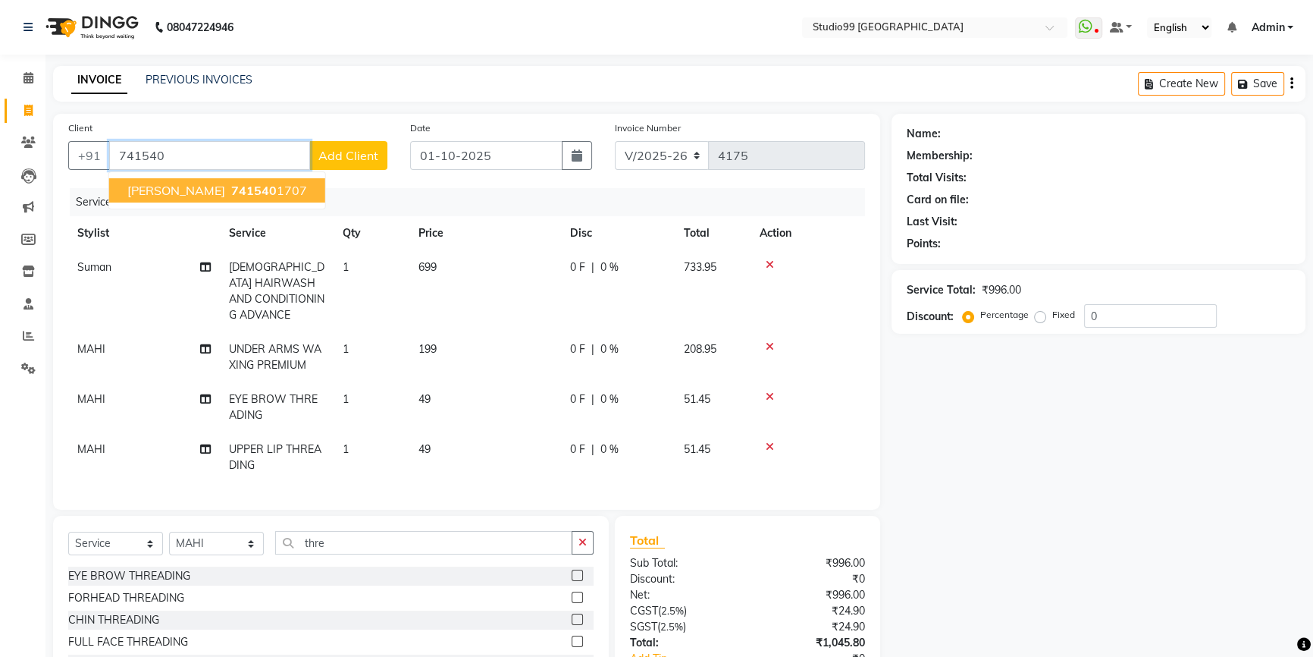
click at [208, 196] on button "[PERSON_NAME] 741540 1707" at bounding box center [217, 190] width 216 height 24
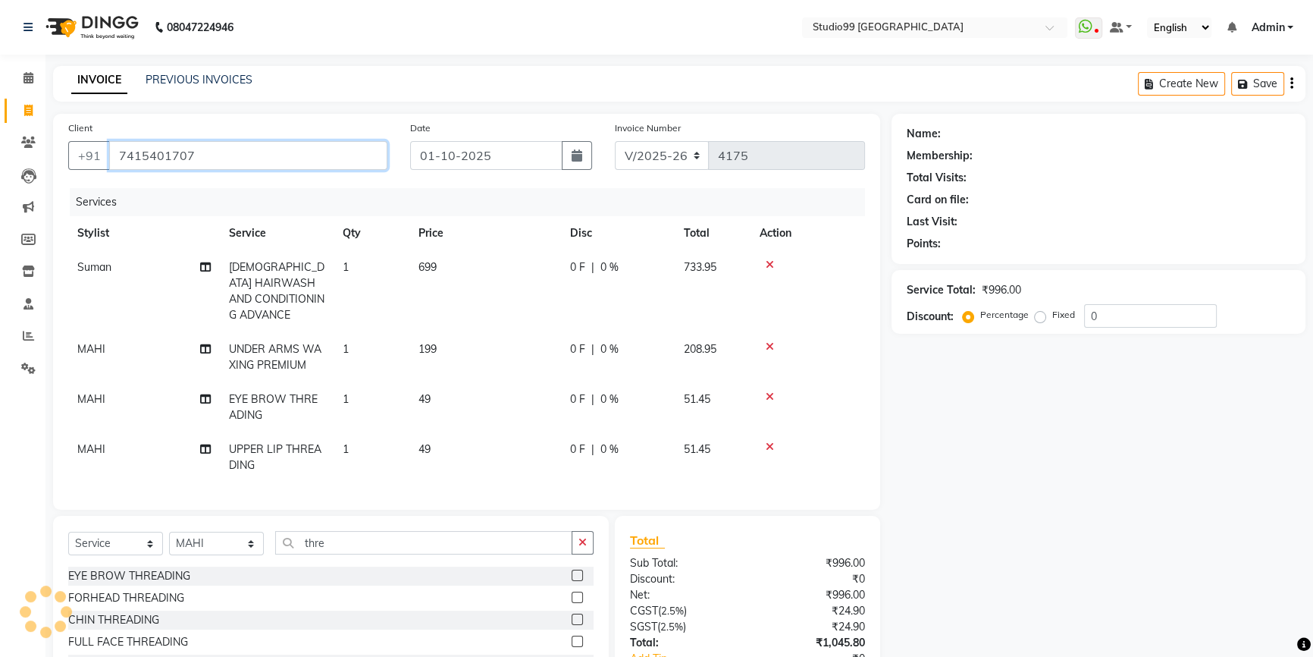
type input "7415401707"
select select "1: Object"
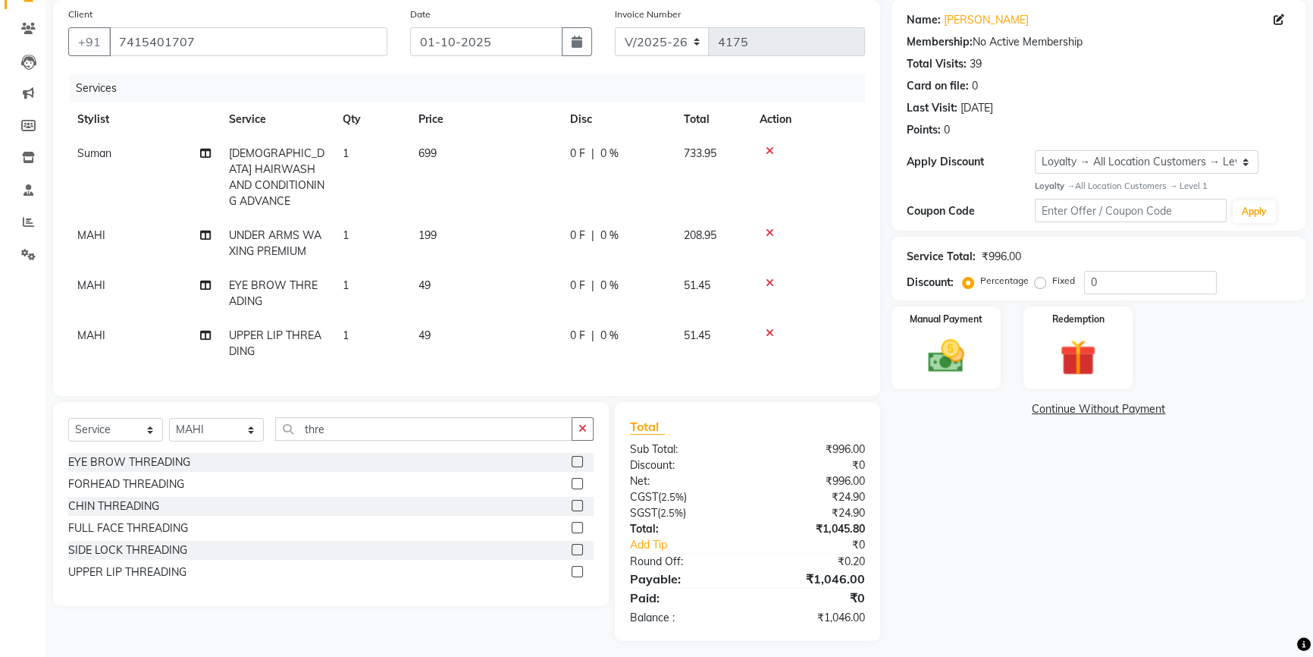
scroll to position [114, 0]
click at [965, 359] on img at bounding box center [946, 355] width 61 height 43
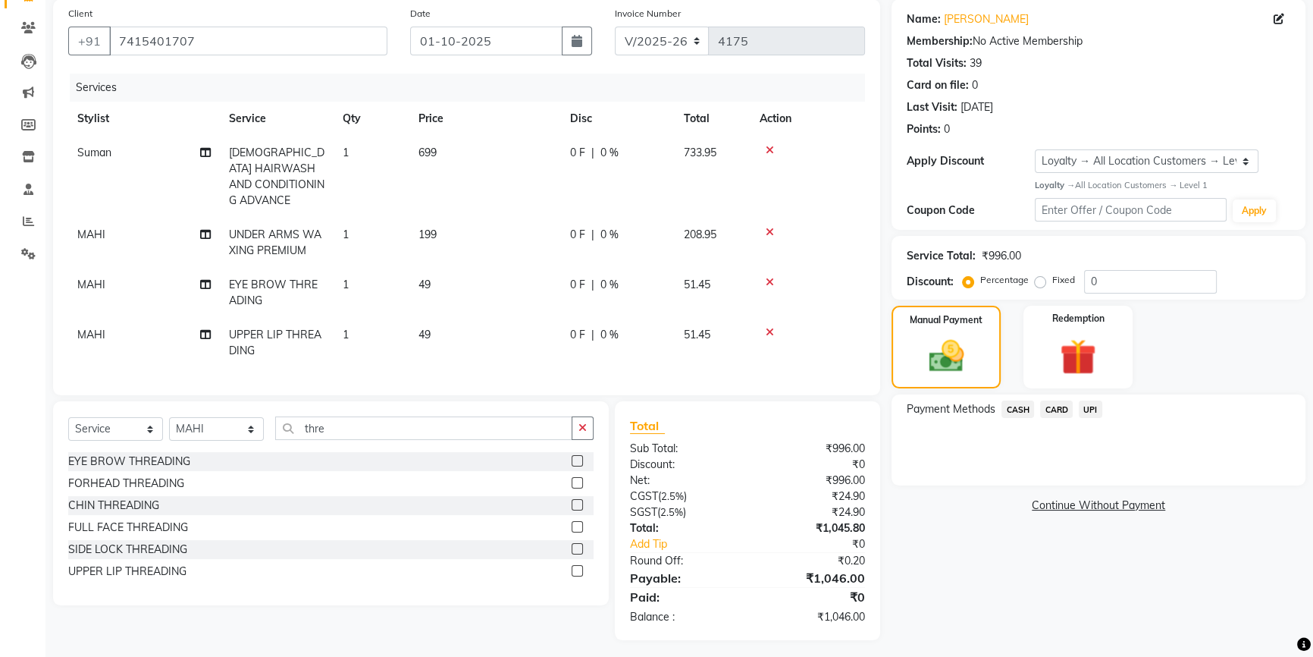
click at [1090, 403] on span "UPI" at bounding box center [1091, 408] width 24 height 17
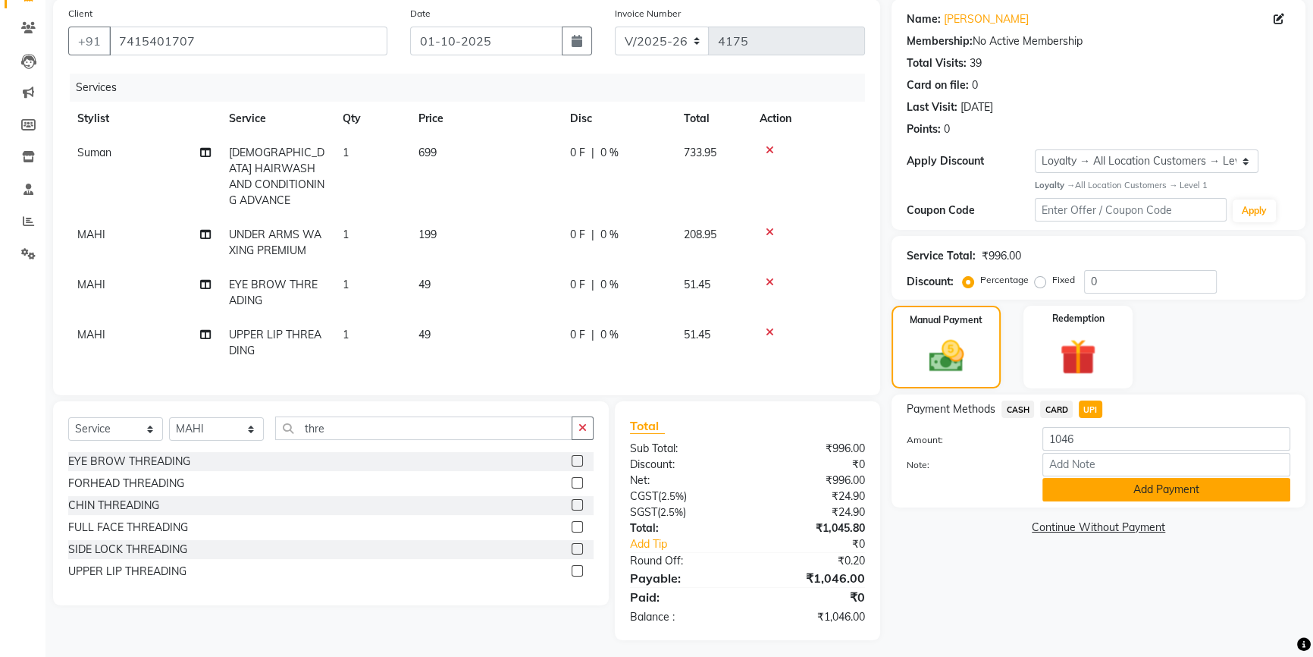
click at [1119, 494] on button "Add Payment" at bounding box center [1167, 490] width 248 height 24
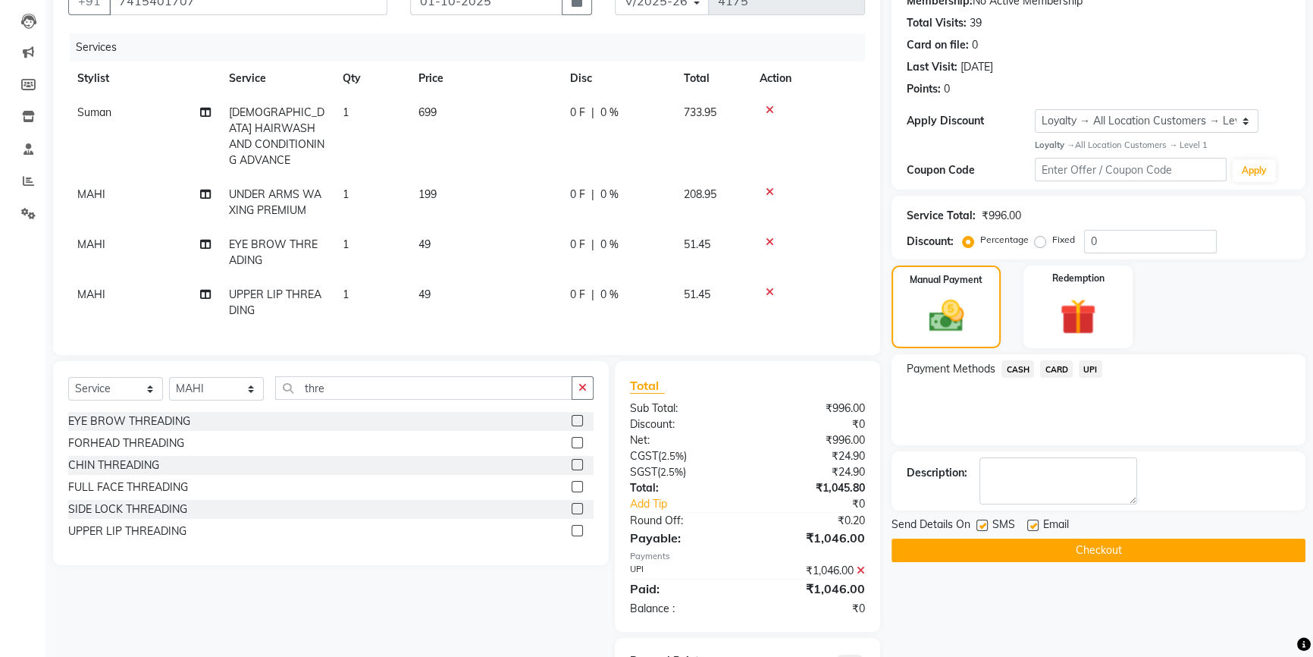
scroll to position [222, 0]
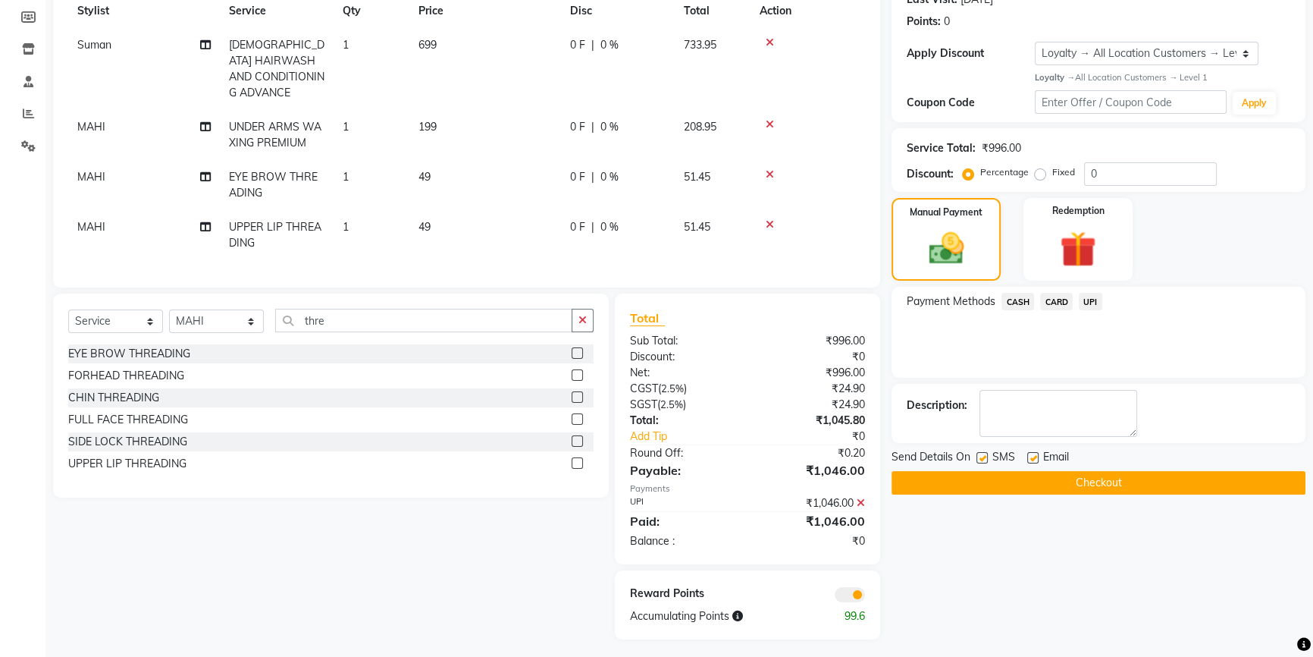
click at [1109, 488] on button "Checkout" at bounding box center [1099, 483] width 414 height 24
